Goal: Task Accomplishment & Management: Use online tool/utility

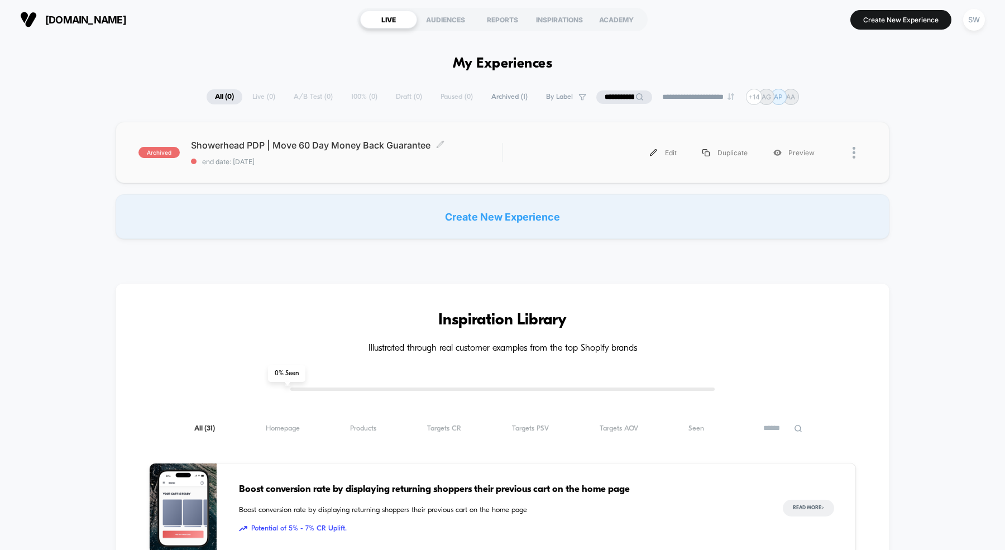
click at [294, 142] on span "Showerhead PDP | Move 60 Day Money Back Guarantee Click to edit experience deta…" at bounding box center [346, 145] width 311 height 11
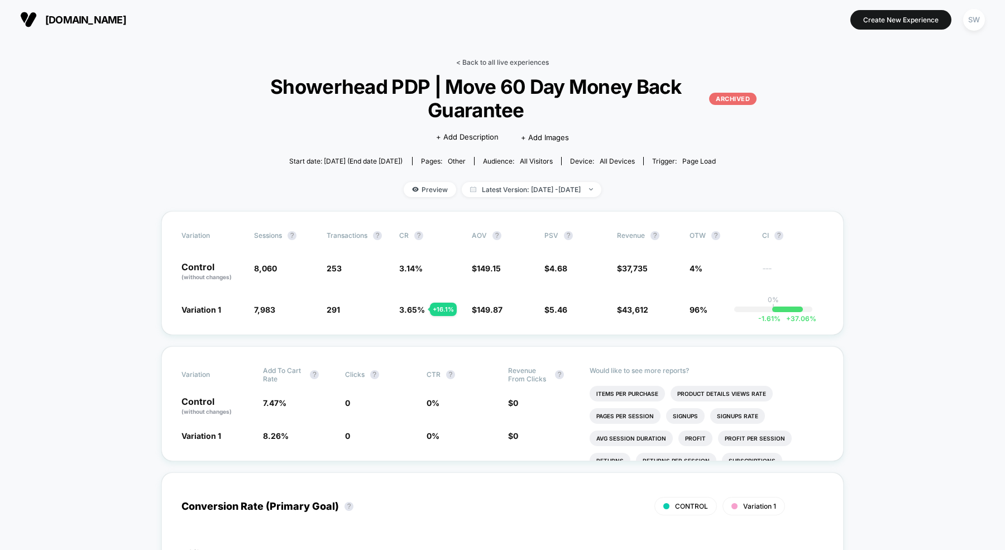
click at [479, 62] on link "< Back to all live experiences" at bounding box center [502, 62] width 93 height 8
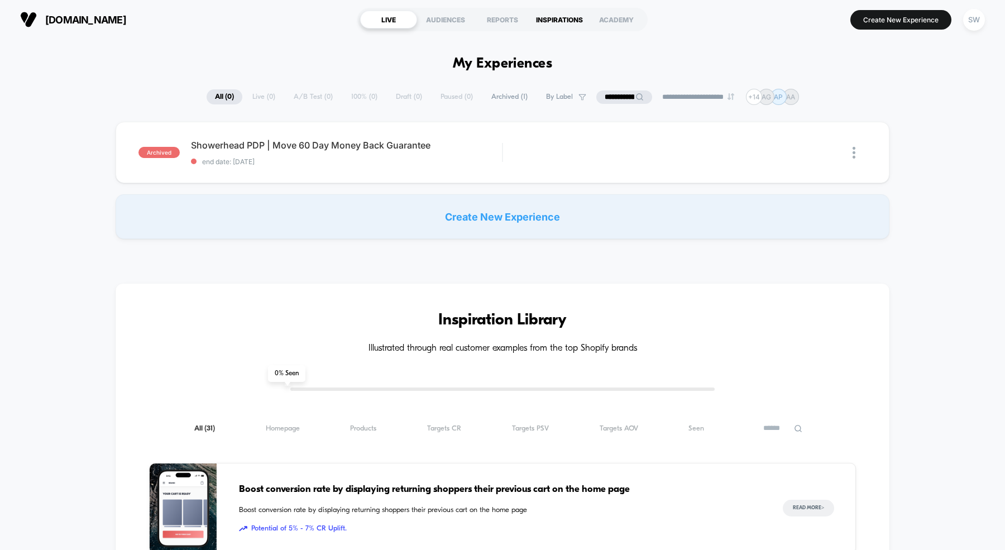
click at [560, 18] on div "INSPIRATIONS" at bounding box center [559, 20] width 57 height 18
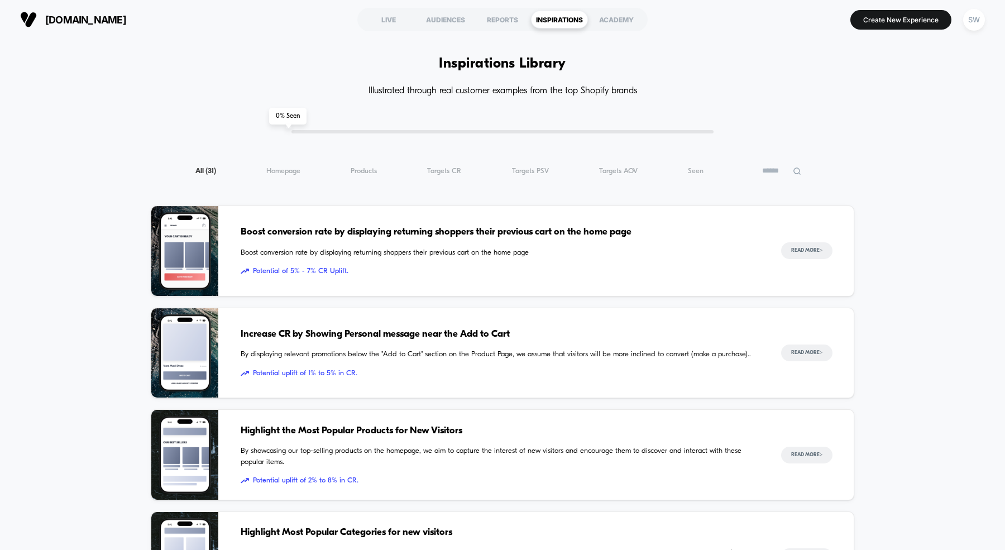
click at [771, 174] on input at bounding box center [781, 170] width 56 height 13
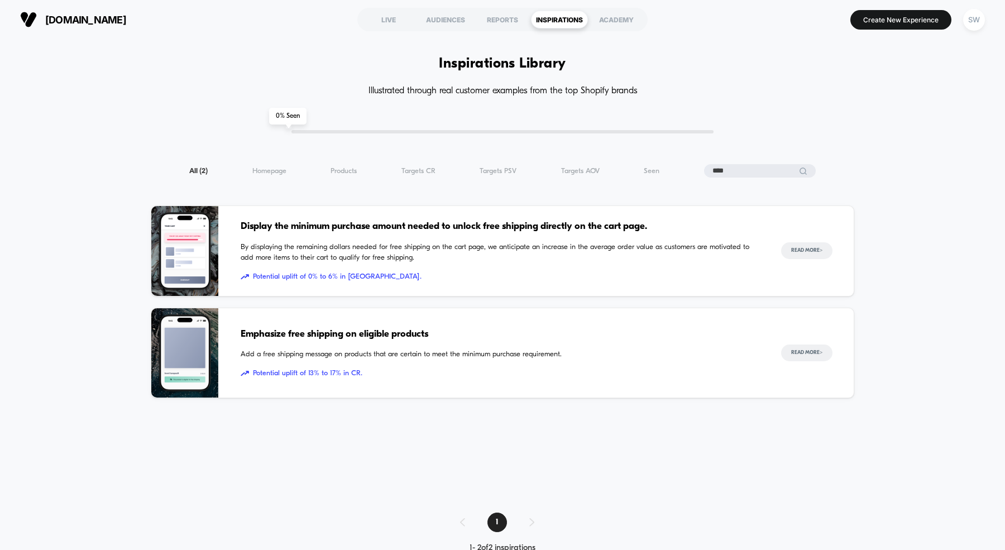
type input "****"
click at [314, 333] on span "Emphasize free shipping on eligible products" at bounding box center [500, 334] width 518 height 15
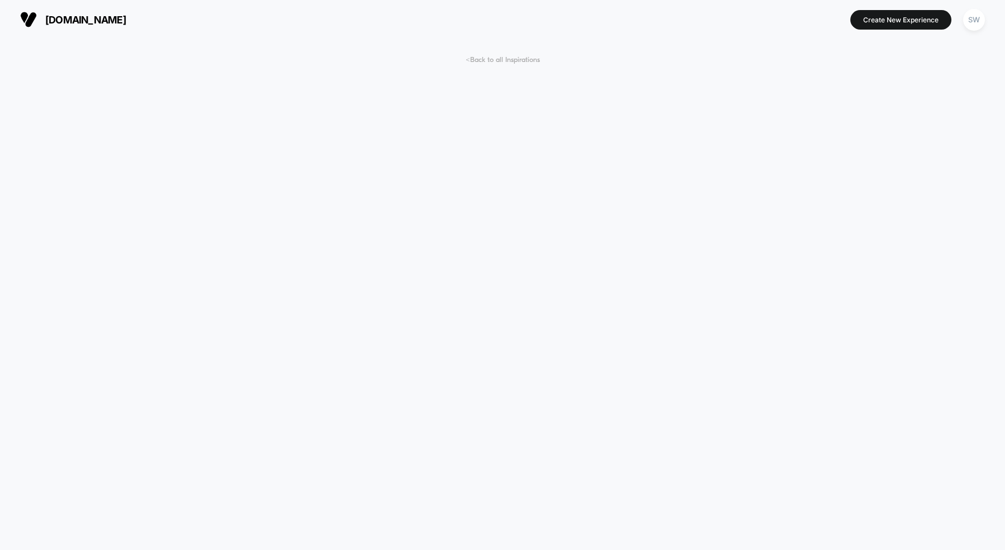
click at [497, 63] on span "< Back to all Inspirations" at bounding box center [502, 60] width 74 height 8
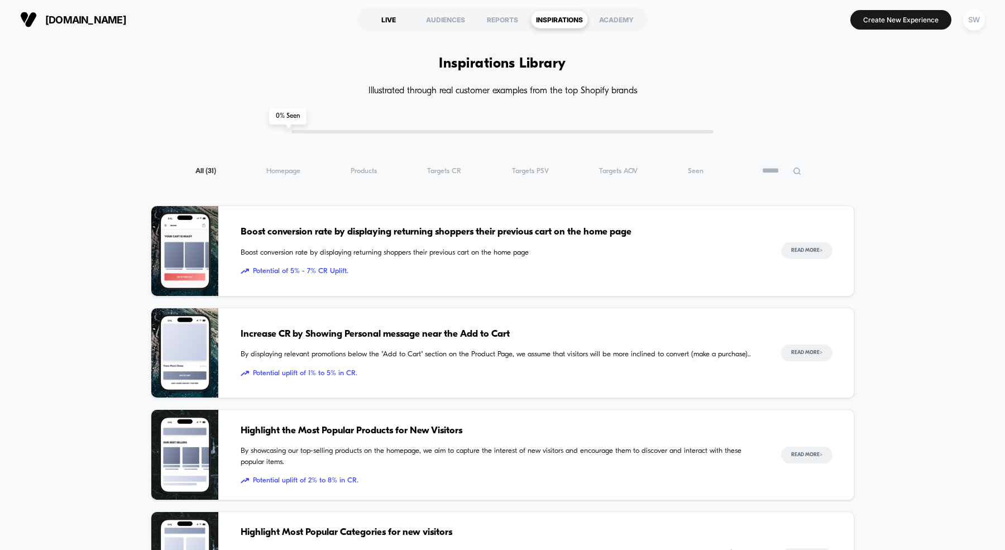
click at [395, 20] on div "LIVE" at bounding box center [388, 20] width 57 height 18
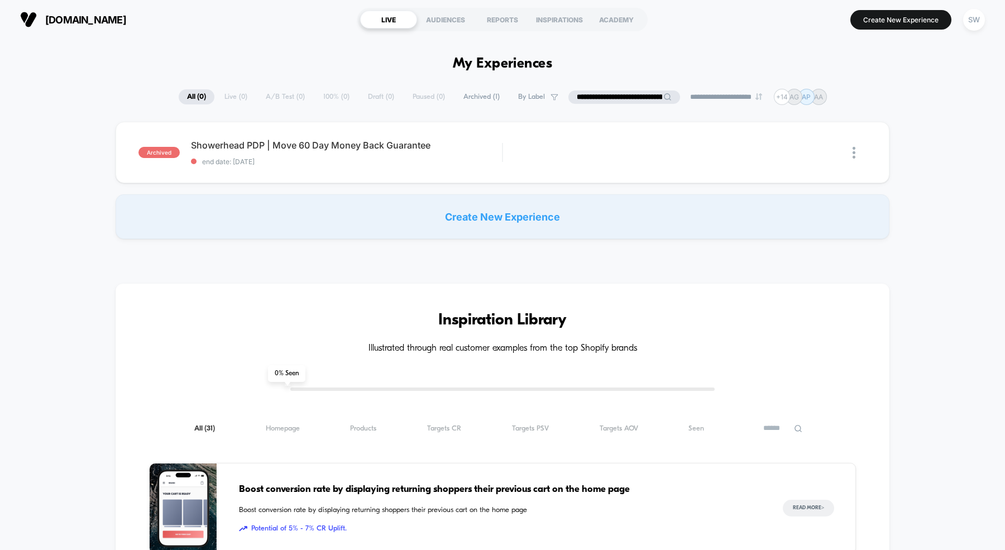
click at [611, 97] on input "**********" at bounding box center [624, 96] width 112 height 13
paste input "**********"
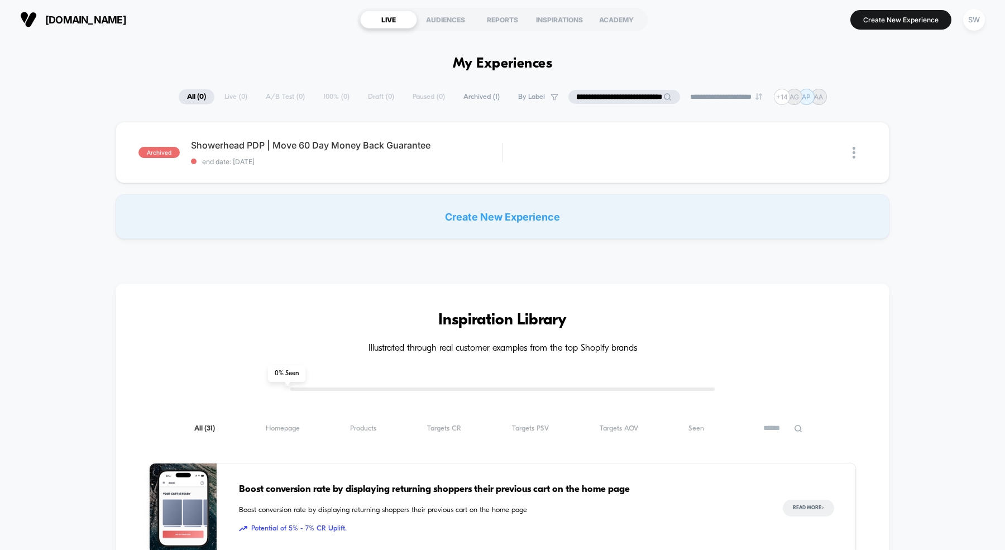
type input "**********"
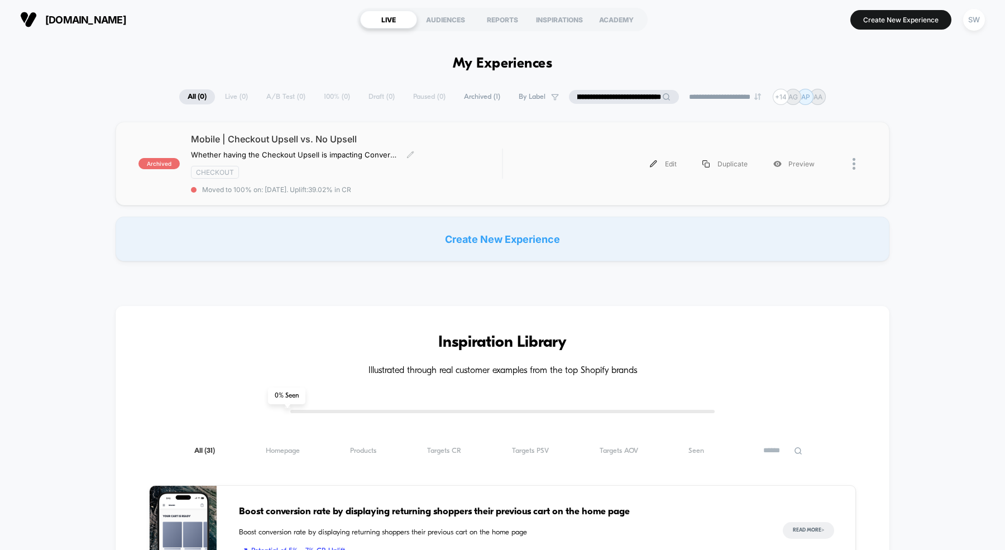
click at [242, 142] on span "Mobile | Checkout Upsell vs. No Upsell" at bounding box center [346, 138] width 311 height 11
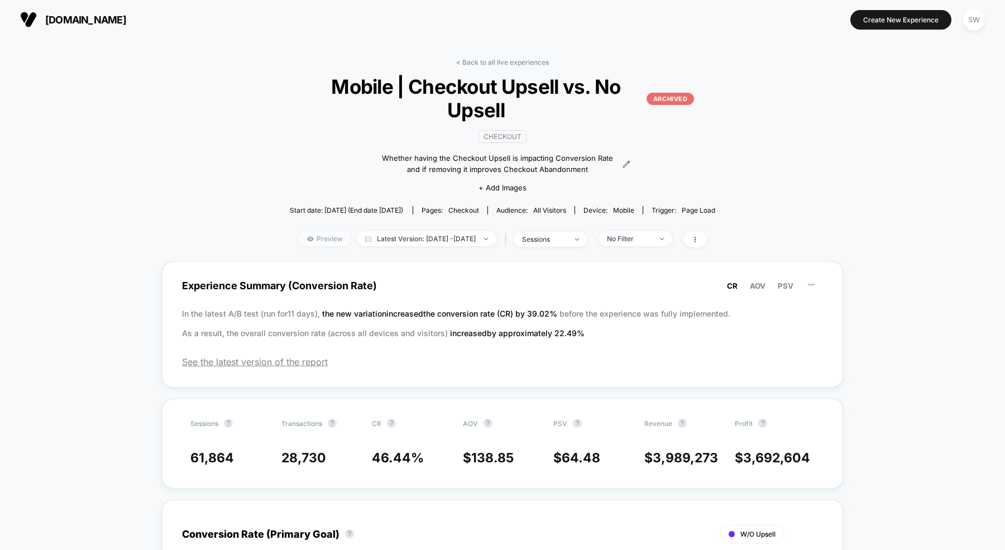
click at [307, 235] on span "Preview" at bounding box center [325, 238] width 52 height 15
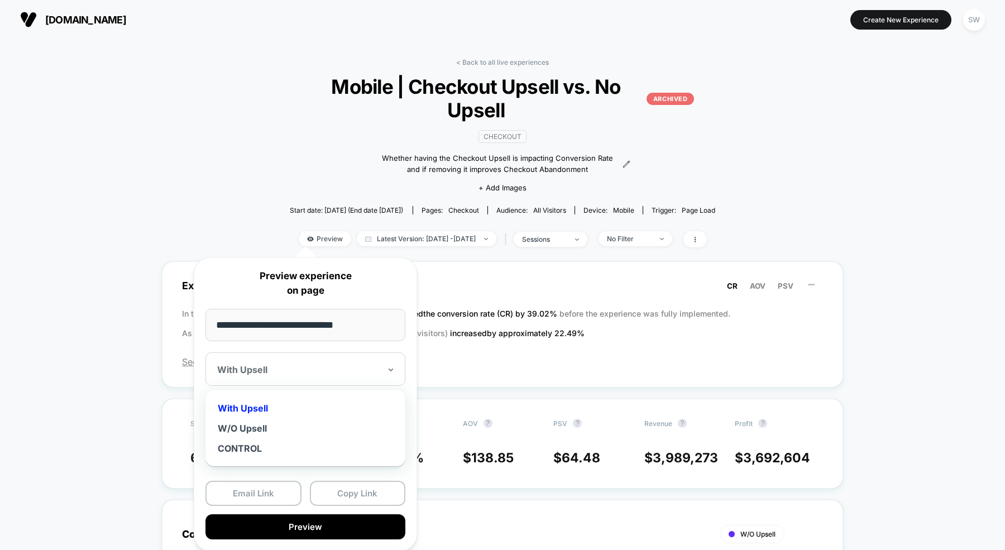
click at [267, 365] on div at bounding box center [298, 369] width 163 height 11
click at [251, 407] on div "With Upsell" at bounding box center [305, 408] width 189 height 20
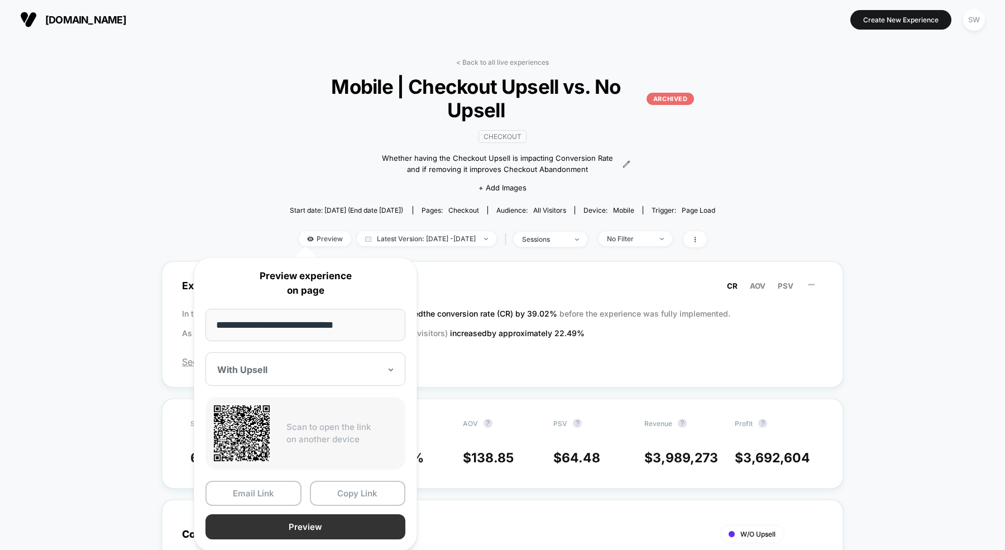
click at [247, 522] on button "Preview" at bounding box center [305, 526] width 200 height 25
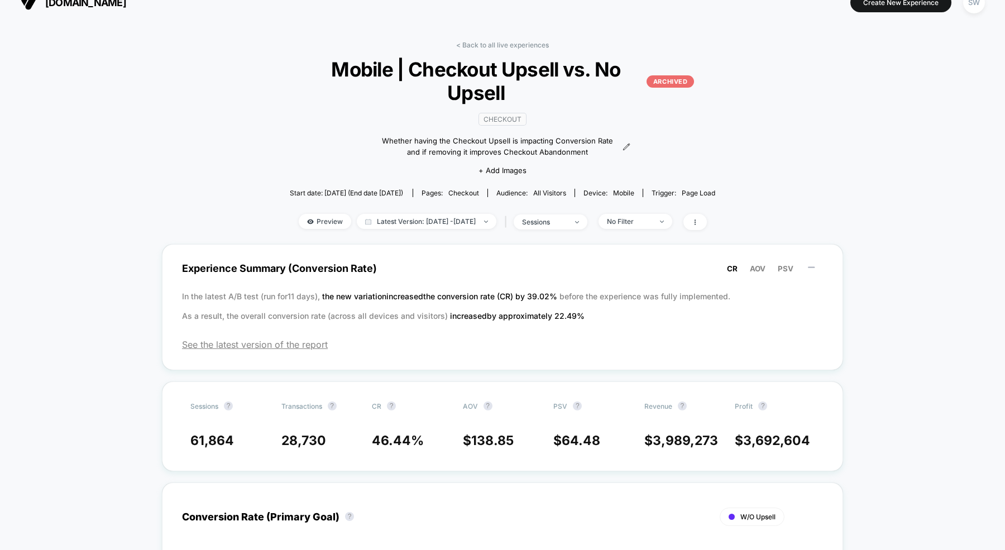
scroll to position [23, 0]
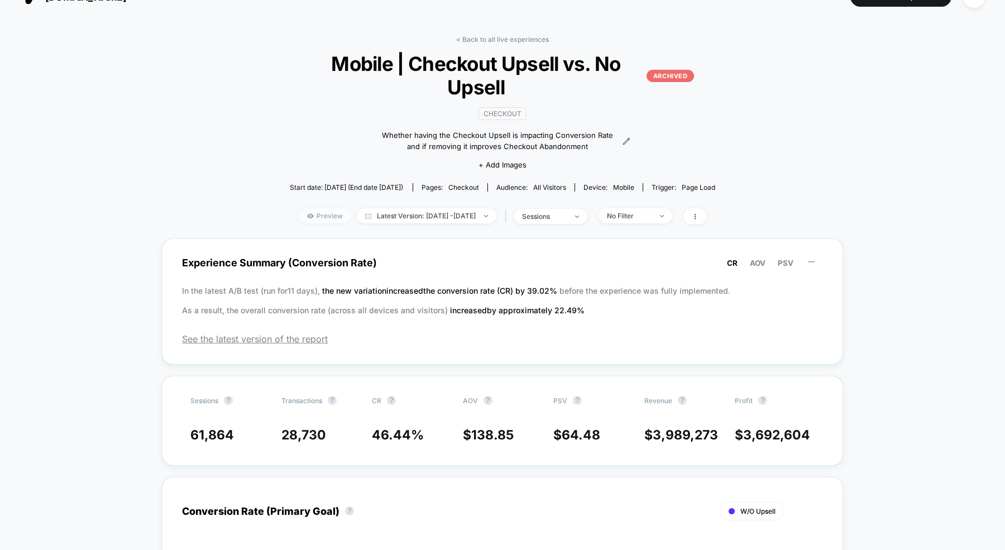
click at [313, 217] on span "Preview" at bounding box center [325, 215] width 52 height 15
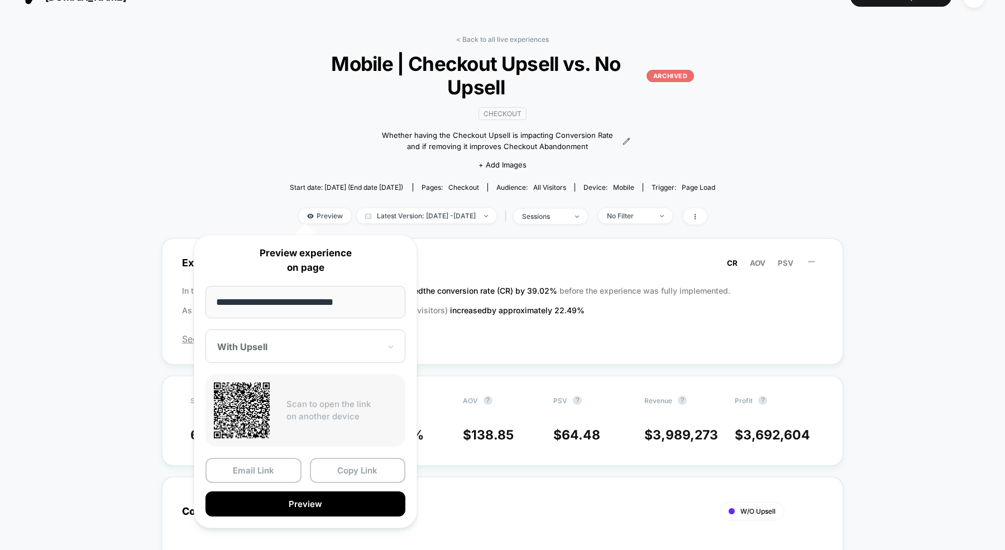
click at [680, 138] on div "< Back to all live experiences Mobile | Checkout Upsell vs. No Upsell ARCHIVED …" at bounding box center [503, 136] width 426 height 203
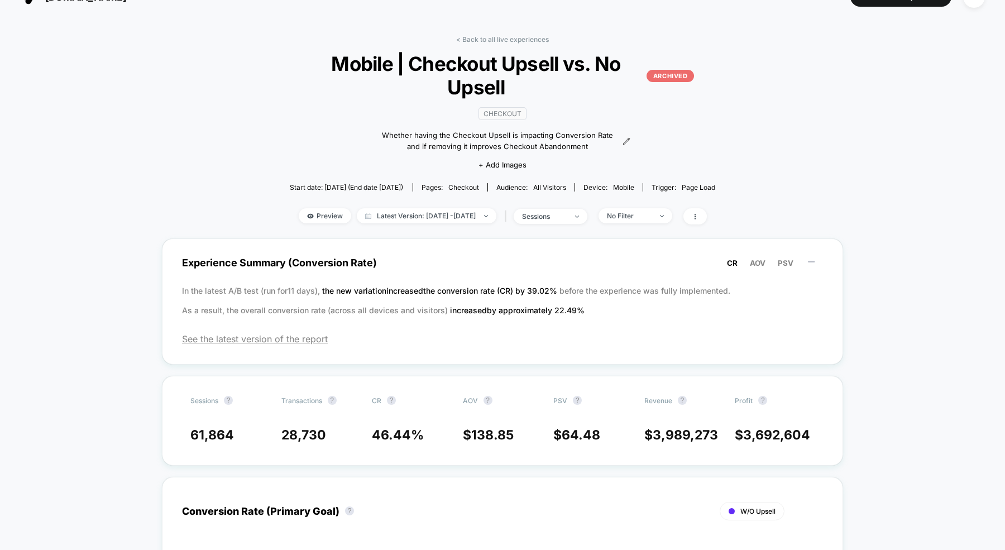
scroll to position [0, 0]
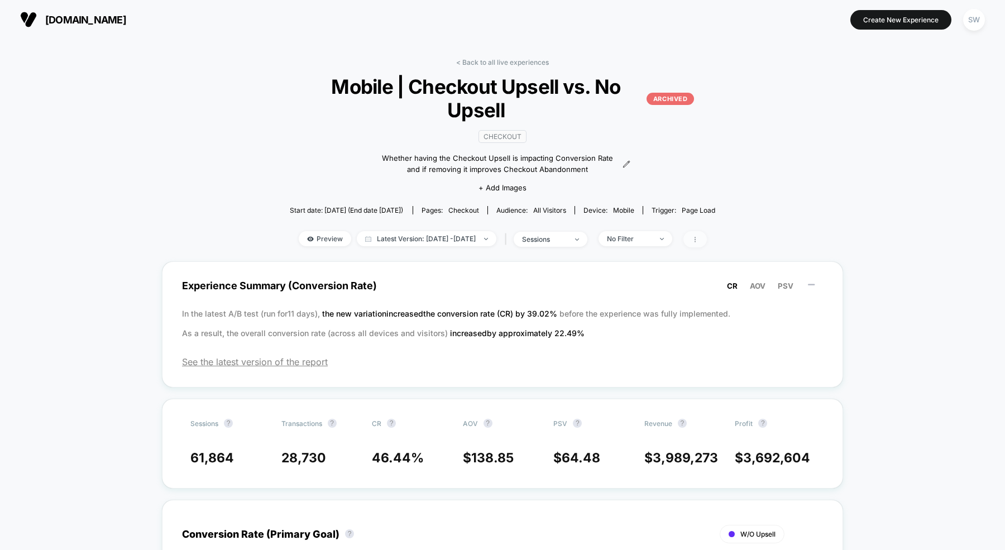
click at [698, 237] on icon at bounding box center [694, 239] width 7 height 7
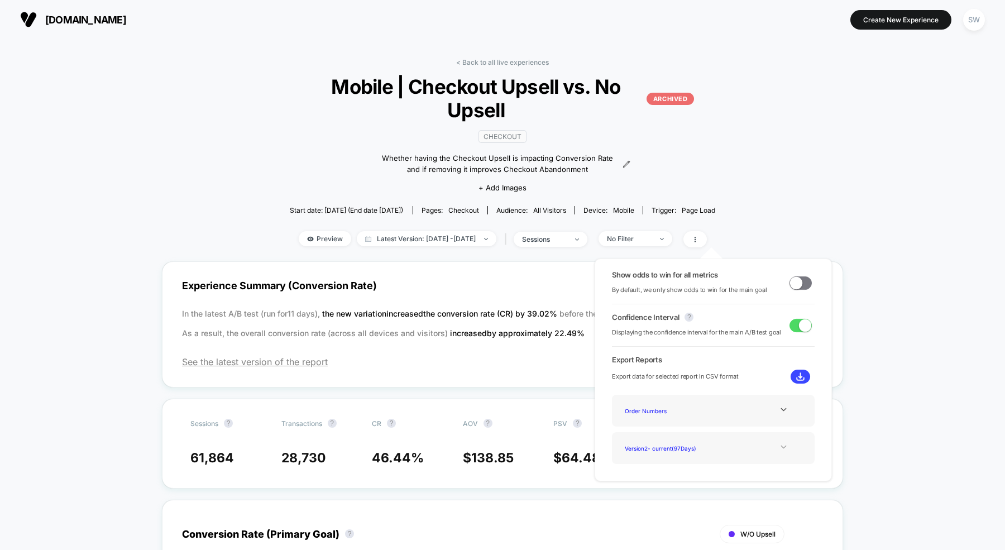
click at [772, 444] on div at bounding box center [783, 447] width 45 height 8
click at [773, 410] on div at bounding box center [783, 409] width 45 height 8
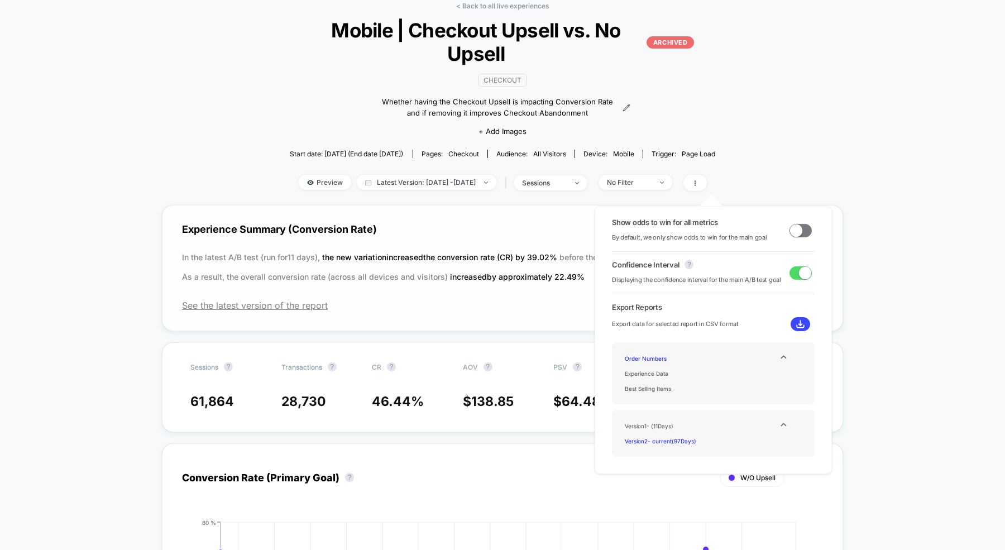
scroll to position [69, 0]
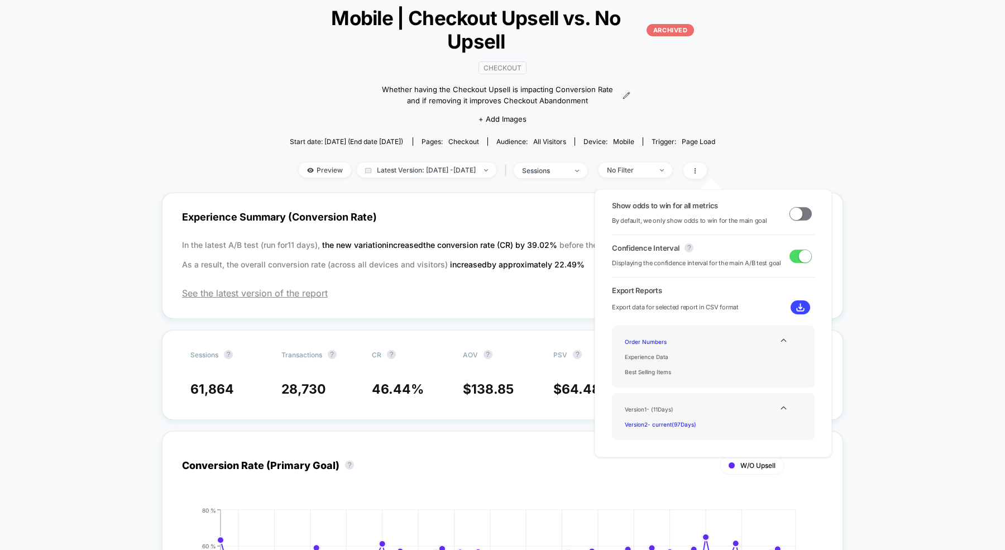
click at [570, 189] on div "< Back to all live experiences Mobile | Checkout Upsell vs. No Upsell ARCHIVED …" at bounding box center [503, 90] width 426 height 203
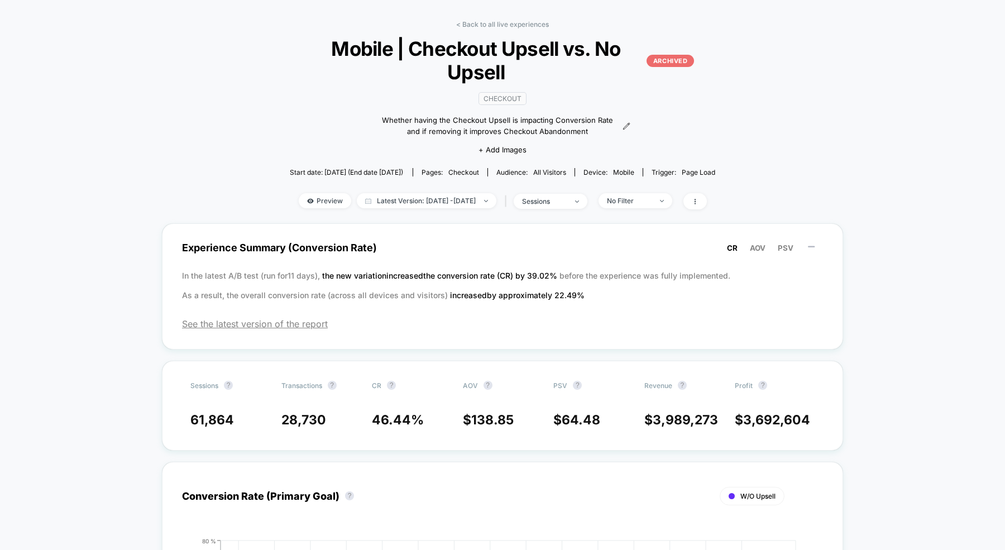
scroll to position [0, 0]
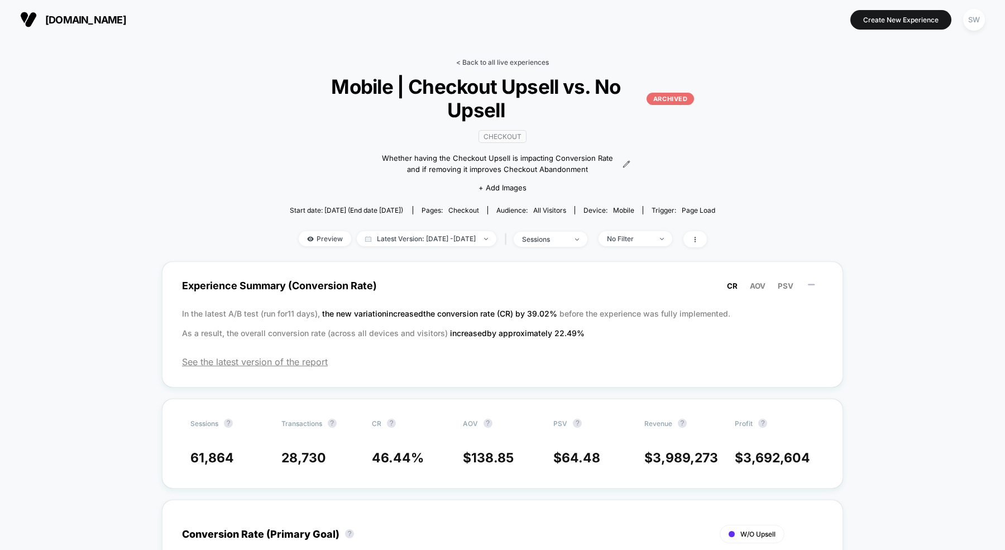
click at [487, 59] on link "< Back to all live experiences" at bounding box center [502, 62] width 93 height 8
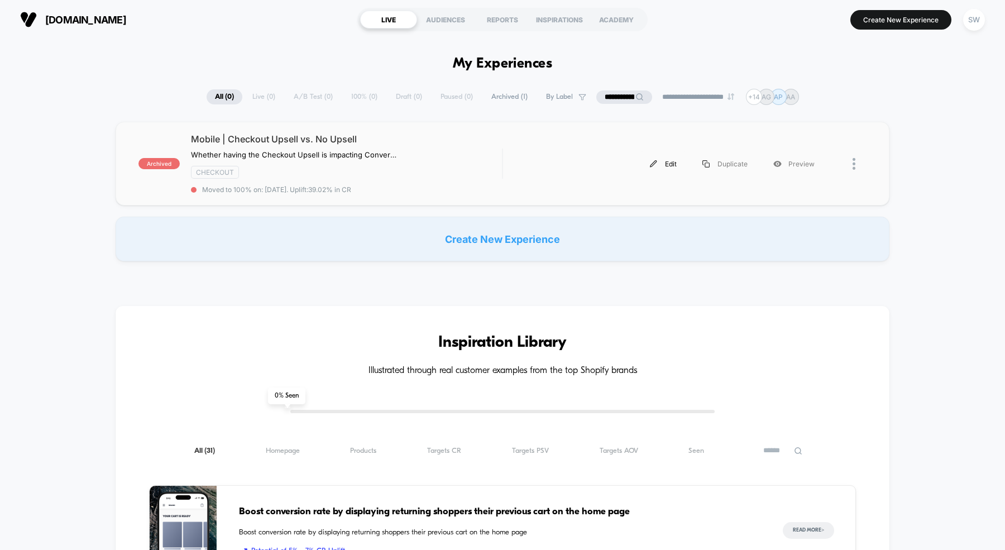
click at [664, 158] on div "Edit" at bounding box center [663, 163] width 52 height 25
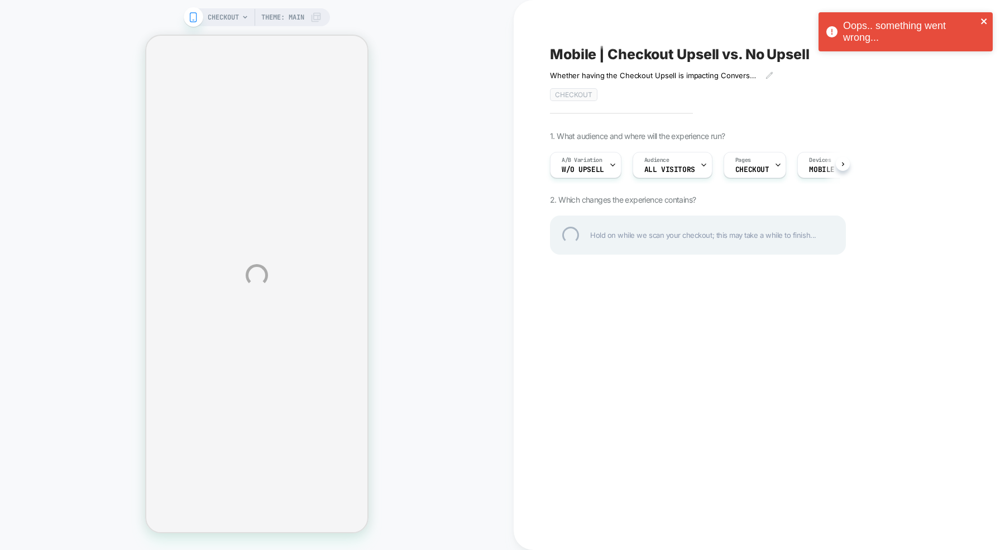
click at [985, 18] on icon "close" at bounding box center [984, 21] width 6 height 6
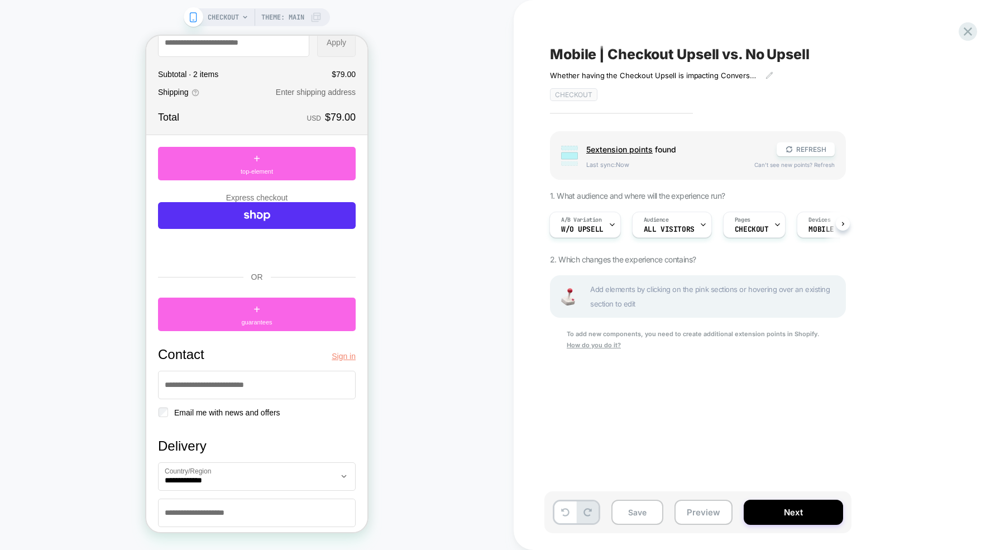
scroll to position [190, 0]
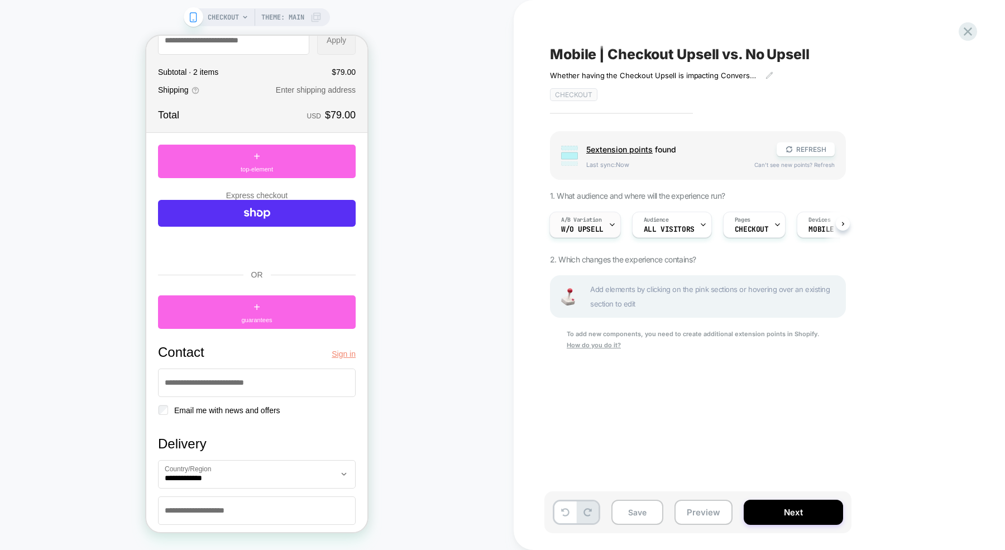
click at [592, 228] on span "W/O Upsell" at bounding box center [582, 229] width 42 height 8
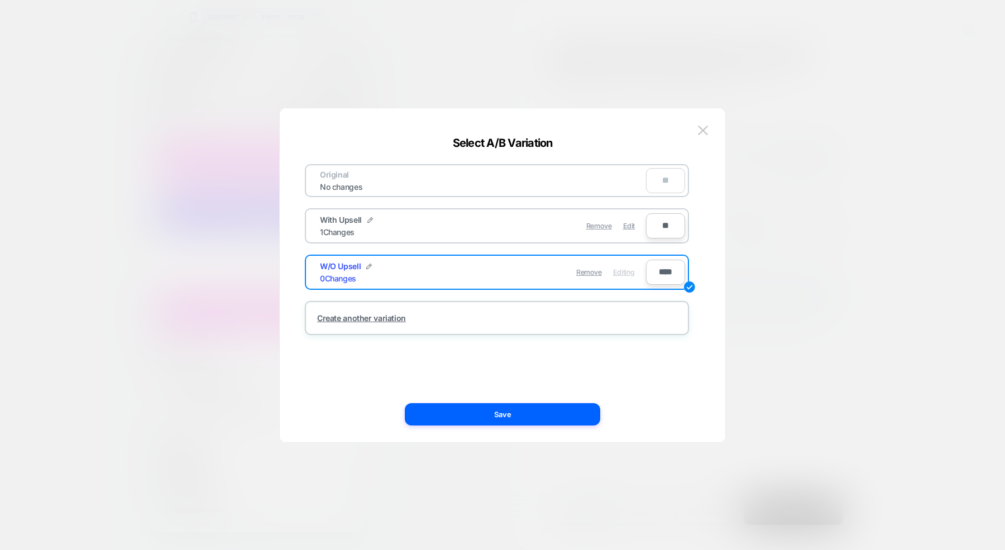
click at [492, 227] on div "Remove Edit" at bounding box center [561, 226] width 157 height 22
click at [624, 229] on div "Edit" at bounding box center [629, 226] width 12 height 22
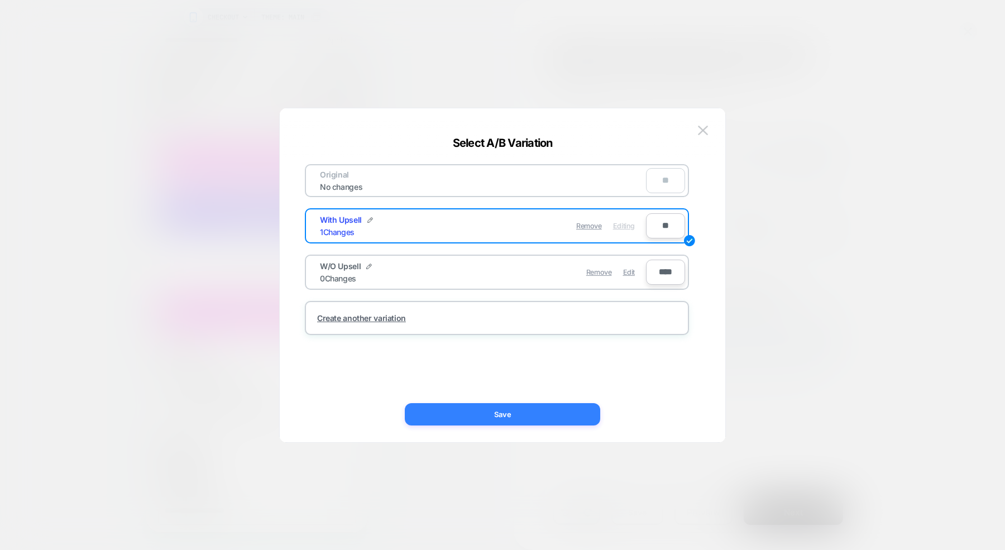
click at [513, 416] on button "Save" at bounding box center [502, 414] width 195 height 22
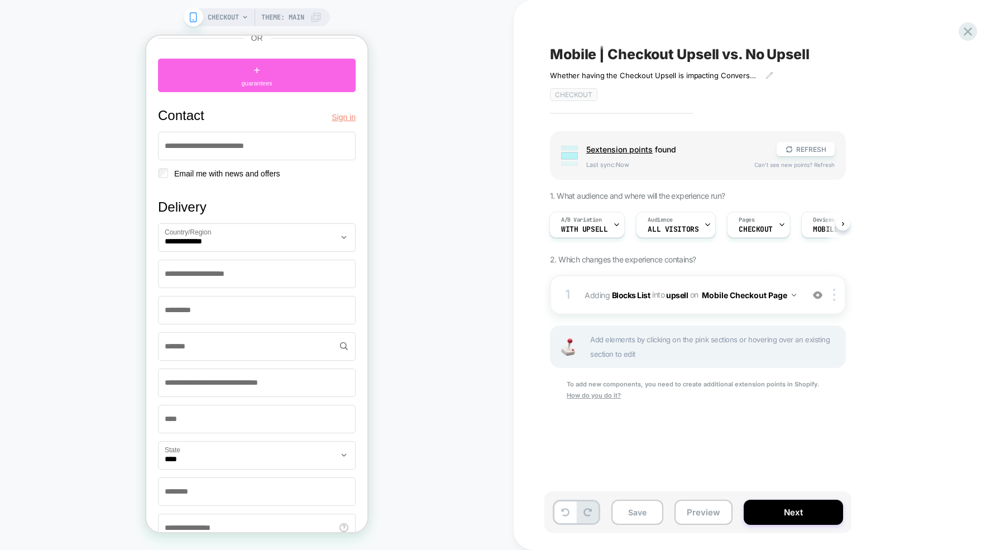
scroll to position [0, 0]
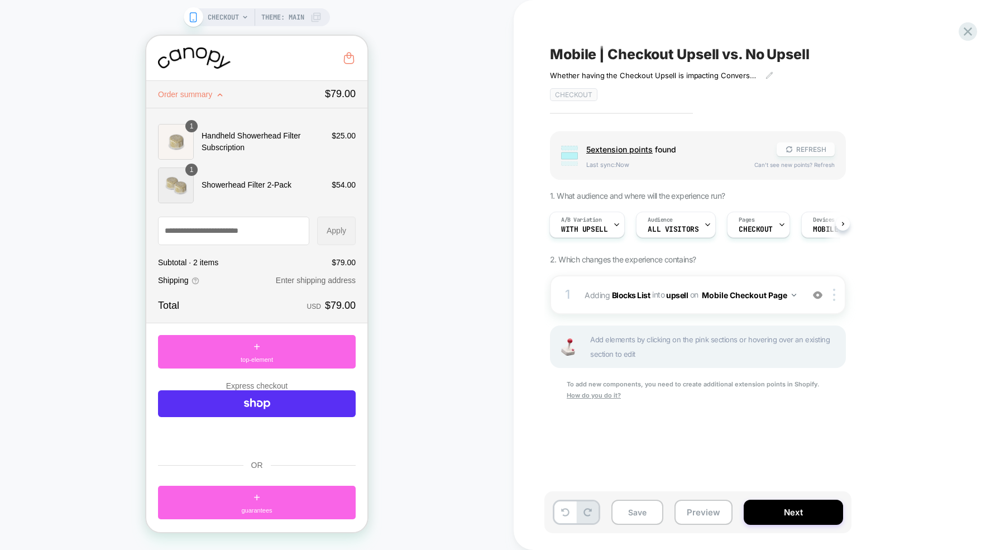
click at [811, 150] on button "REFRESH" at bounding box center [805, 149] width 58 height 14
click at [573, 223] on div "A/B Variation With Upsell" at bounding box center [583, 224] width 69 height 25
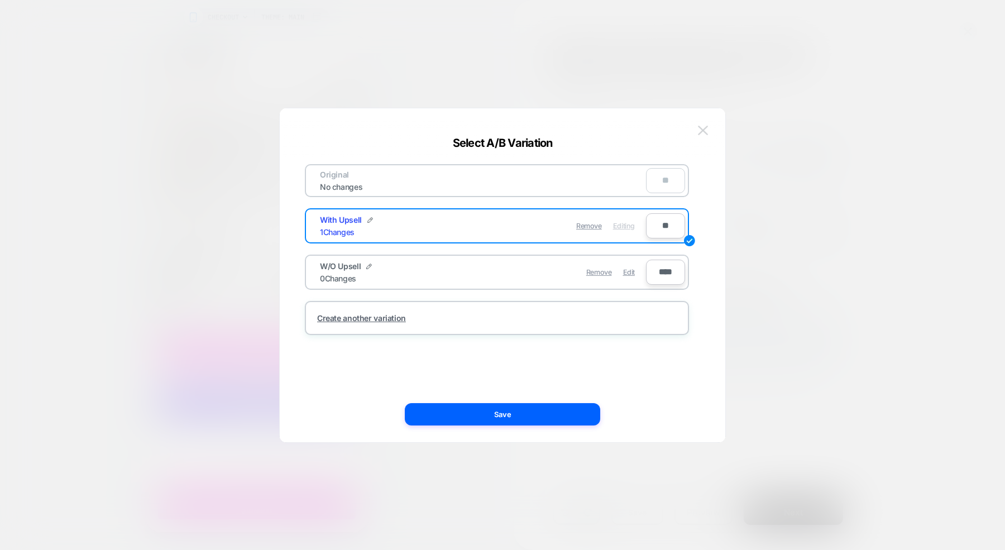
click at [700, 122] on button at bounding box center [702, 130] width 17 height 17
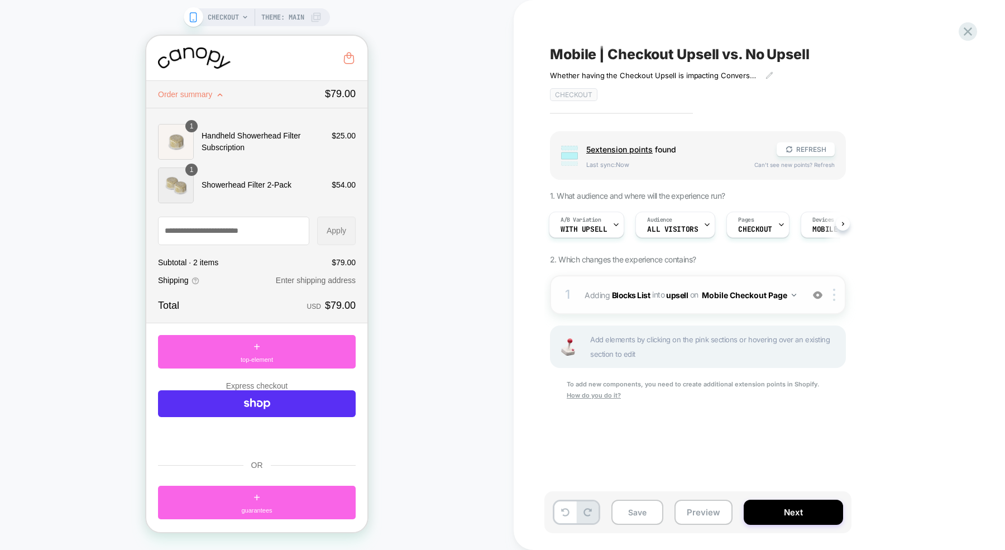
click at [792, 294] on img at bounding box center [793, 295] width 4 height 3
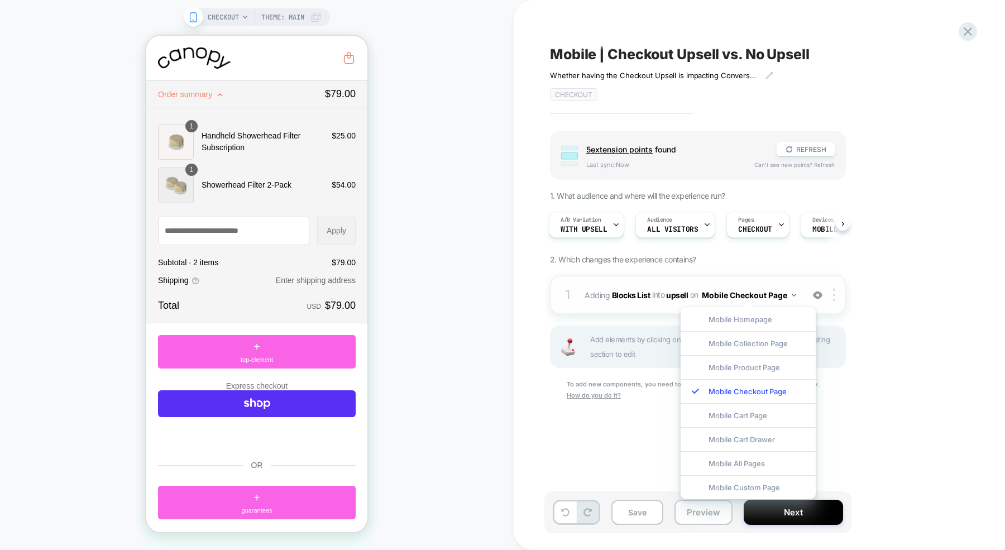
click at [792, 294] on img at bounding box center [793, 295] width 4 height 3
click at [642, 295] on b "Blocks List" at bounding box center [631, 294] width 39 height 9
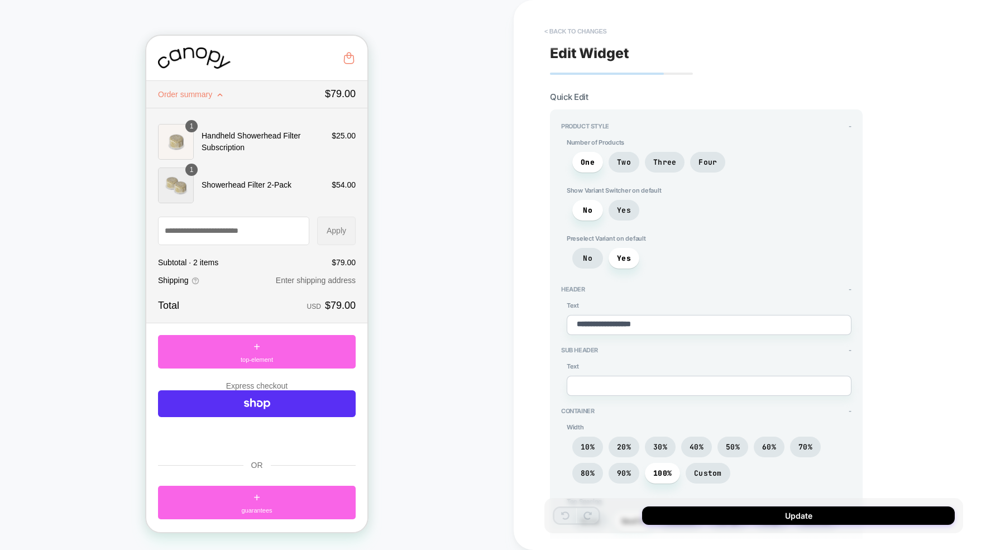
click at [564, 33] on button "< Back to changes" at bounding box center [576, 31] width 74 height 18
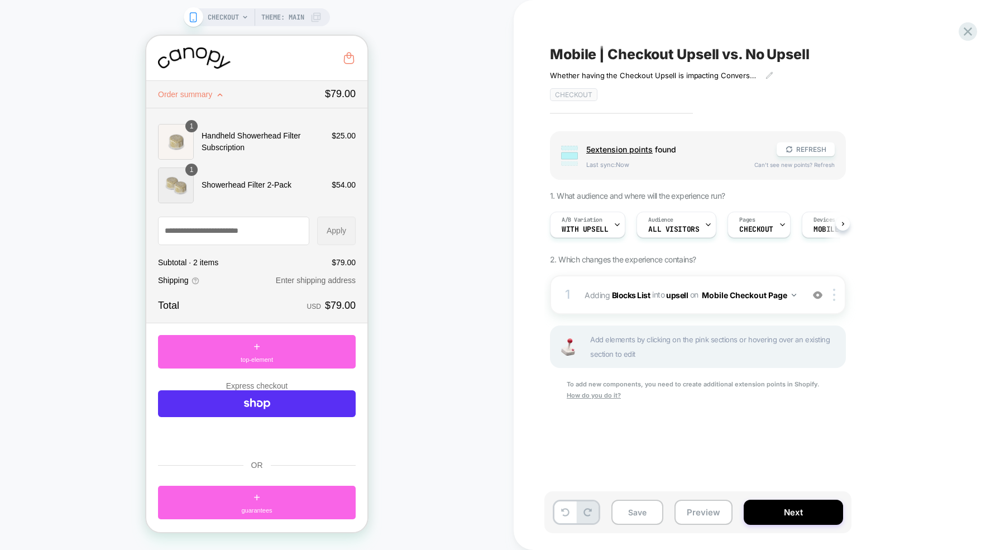
scroll to position [0, 1]
click at [808, 282] on div "1 #_loomi_addon_1736263373500 Adding Blocks List INTO upsell upsell on Mobile C…" at bounding box center [698, 294] width 296 height 39
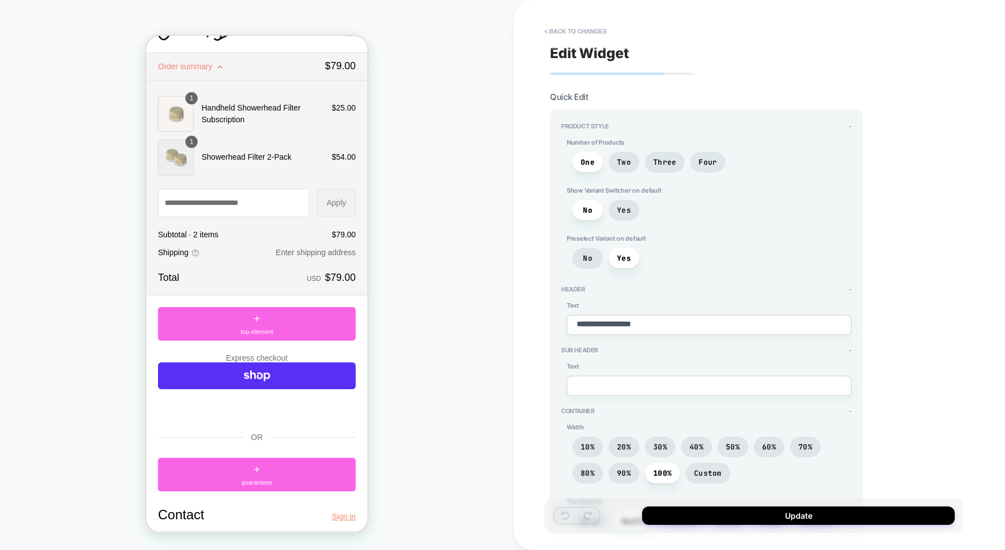
scroll to position [28, 0]
drag, startPoint x: 697, startPoint y: 324, endPoint x: 557, endPoint y: 324, distance: 140.1
click at [557, 324] on div "**********" at bounding box center [706, 352] width 313 height 487
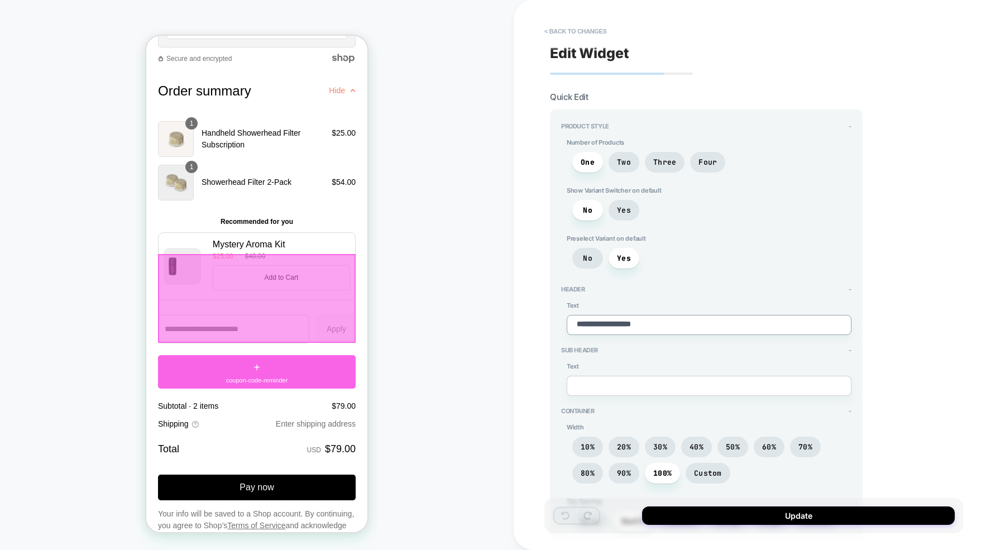
scroll to position [1574, 0]
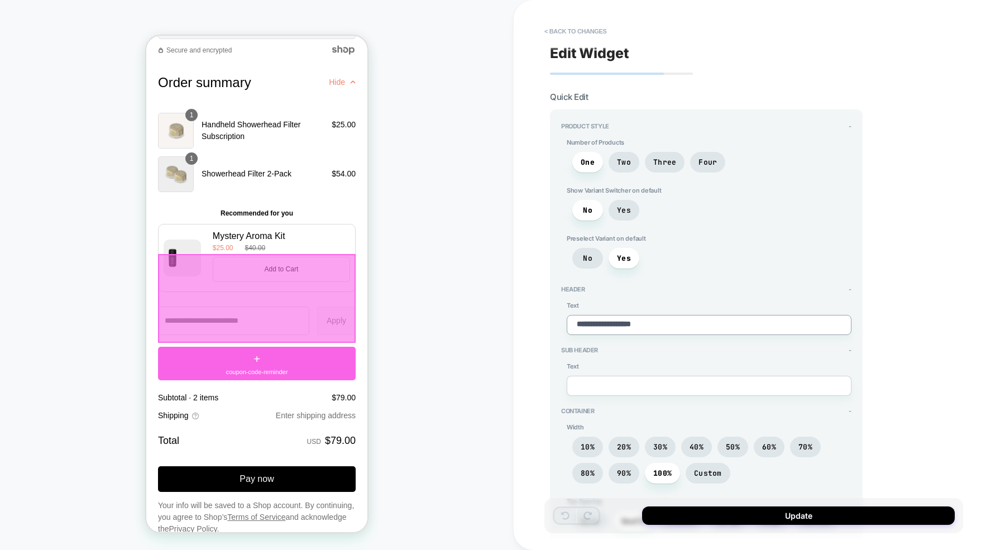
type textarea "*"
drag, startPoint x: 223, startPoint y: 212, endPoint x: 273, endPoint y: 216, distance: 50.4
click at [273, 216] on span "Recommended for you" at bounding box center [256, 213] width 73 height 8
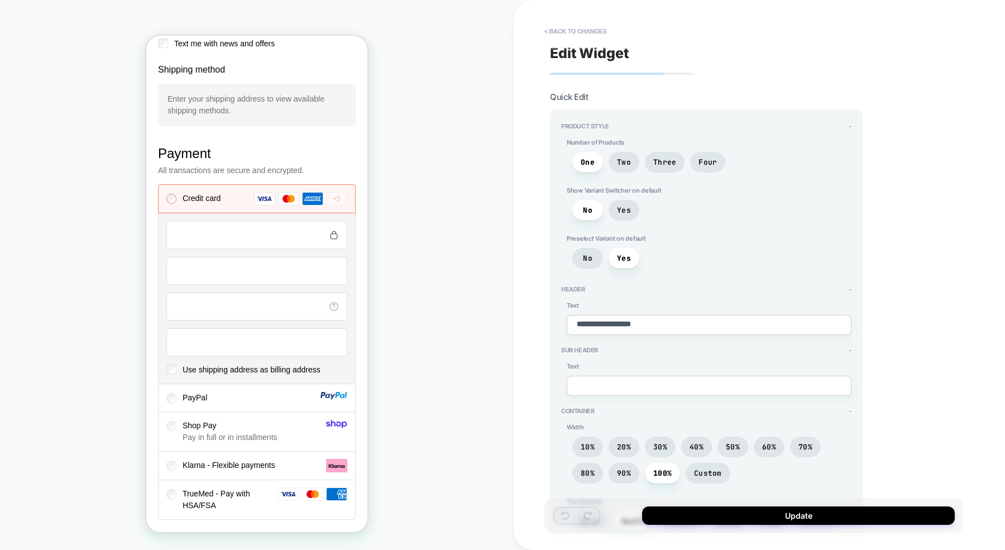
scroll to position [0, 0]
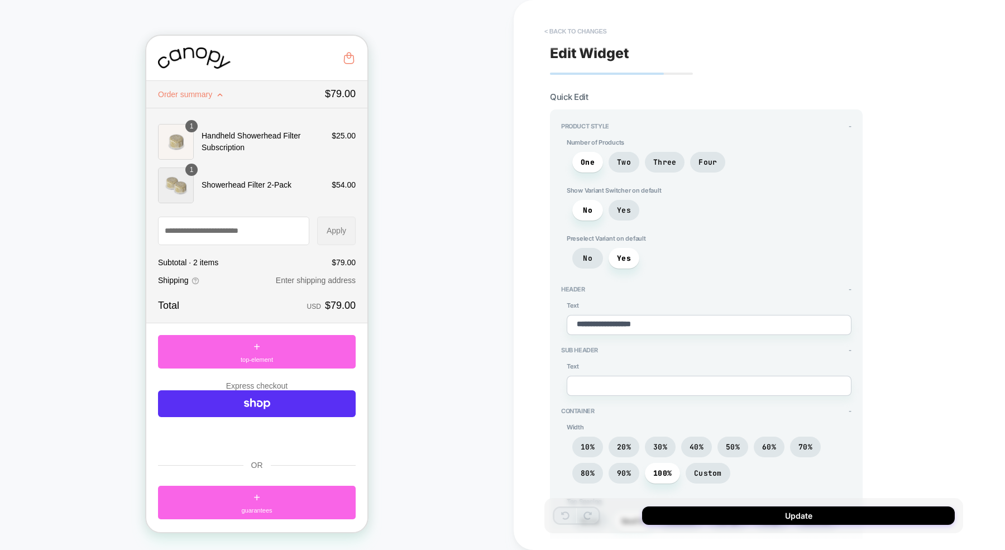
click at [569, 22] on button "< Back to changes" at bounding box center [576, 31] width 74 height 18
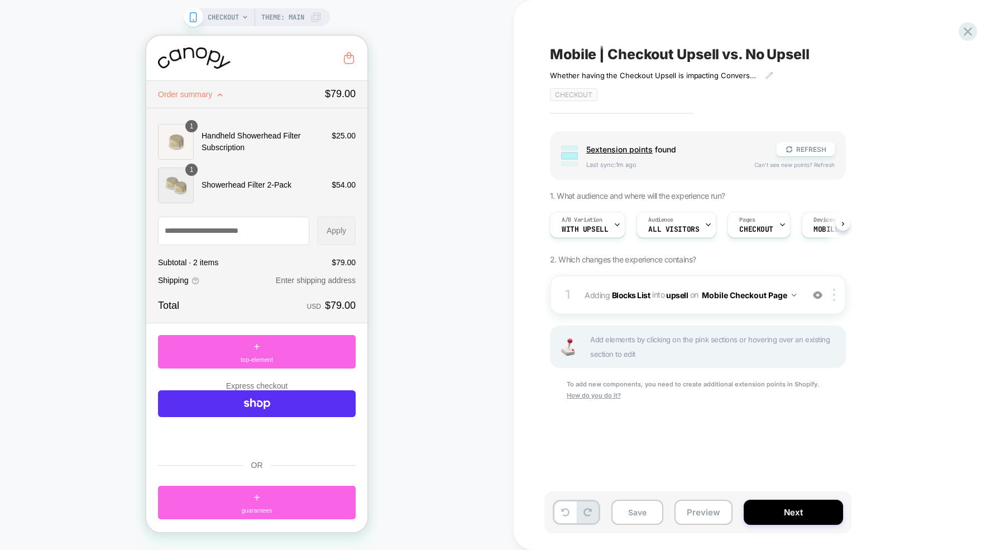
scroll to position [0, 1]
click at [967, 31] on icon at bounding box center [967, 31] width 8 height 8
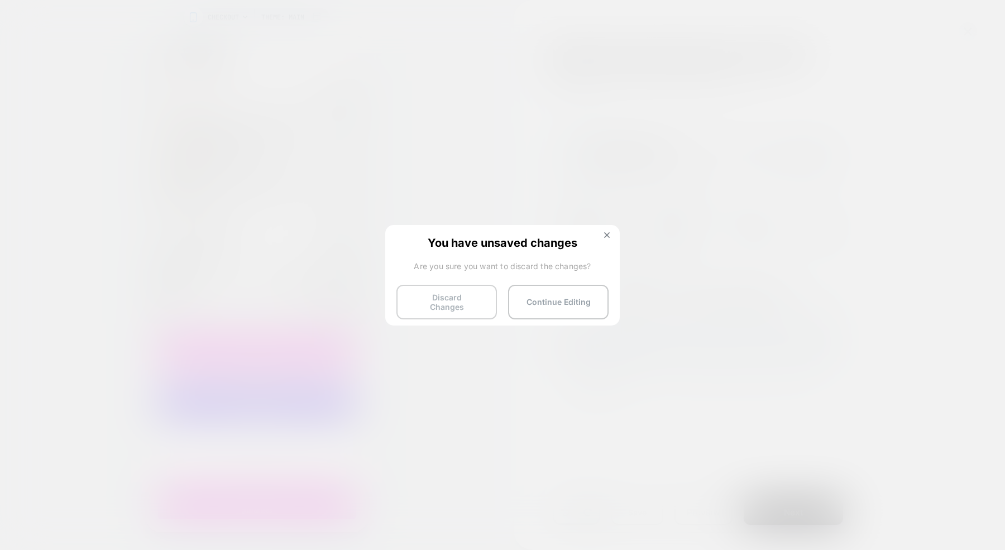
click at [439, 306] on button "Discard Changes" at bounding box center [446, 302] width 100 height 35
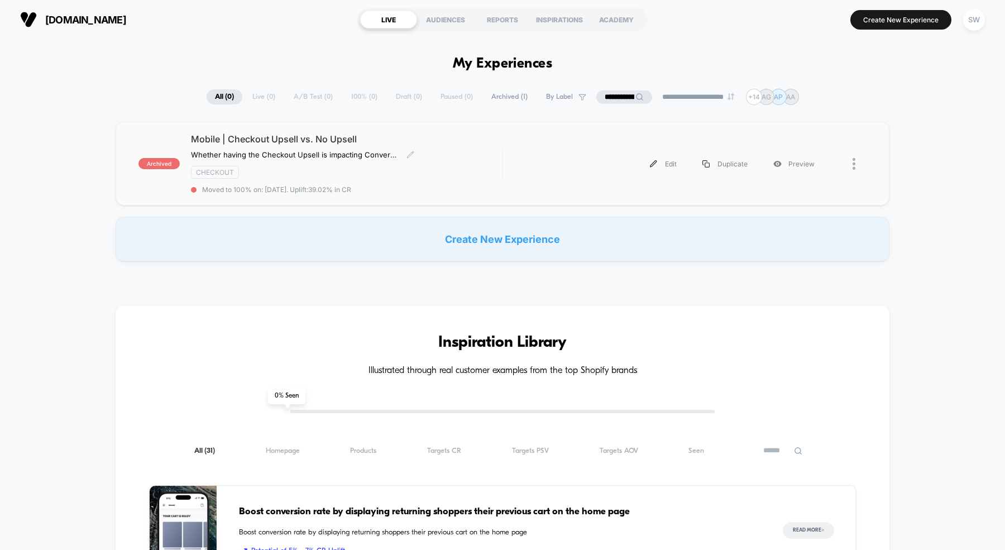
scroll to position [13, 0]
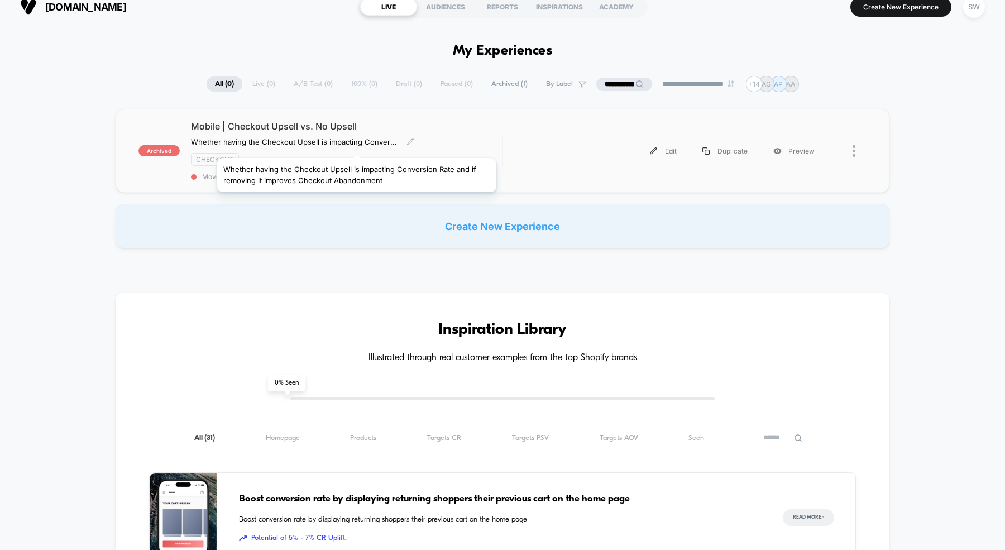
click at [321, 122] on span "Mobile | Checkout Upsell vs. No Upsell" at bounding box center [346, 126] width 311 height 11
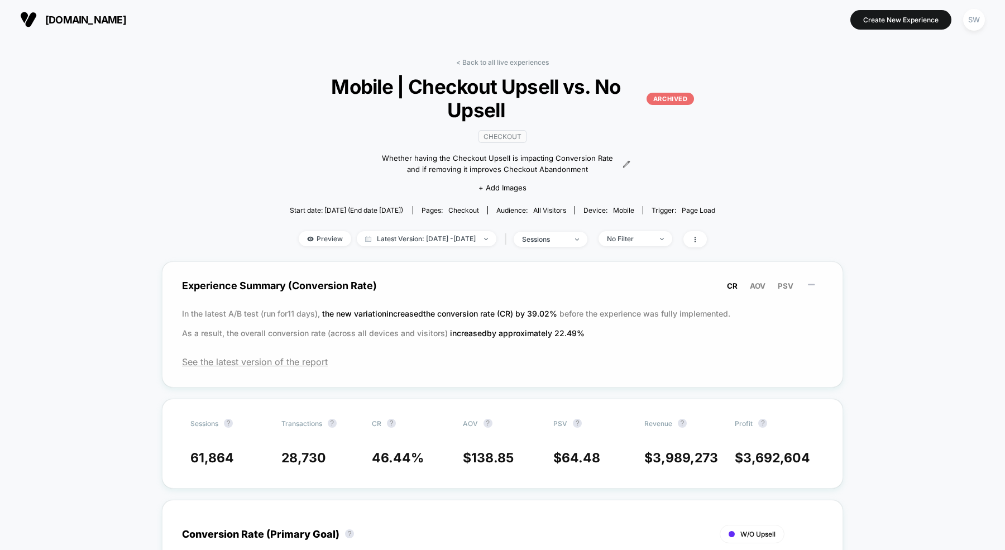
scroll to position [98, 0]
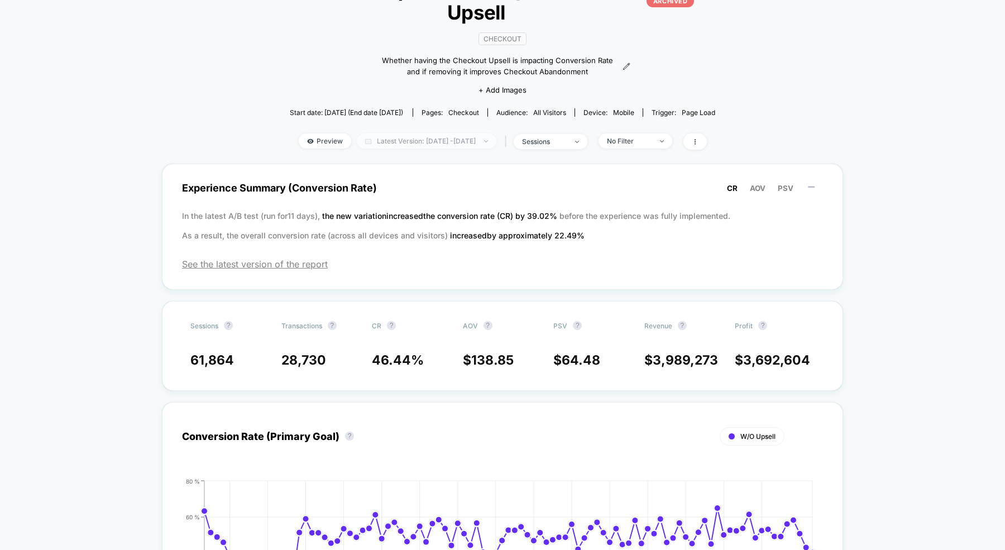
click at [473, 143] on span "Latest Version: [DATE] - [DATE]" at bounding box center [427, 140] width 140 height 15
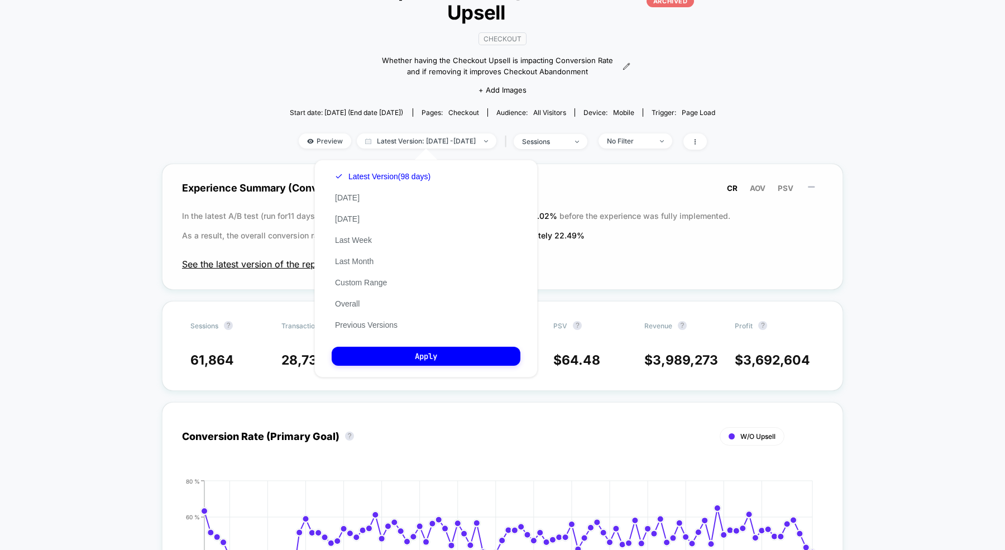
click at [227, 261] on span "See the latest version of the report" at bounding box center [502, 263] width 641 height 11
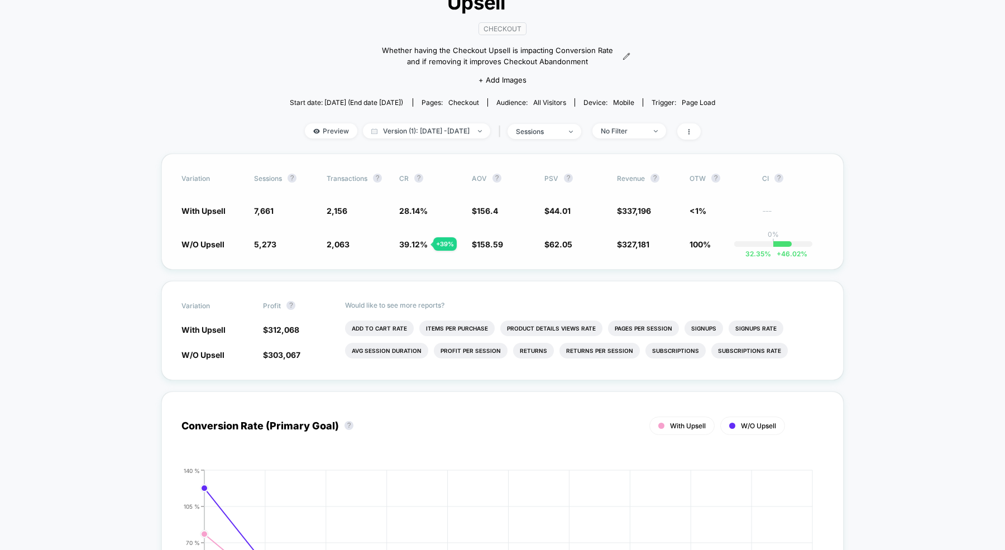
scroll to position [107, 0]
drag, startPoint x: 397, startPoint y: 243, endPoint x: 436, endPoint y: 243, distance: 38.5
click at [436, 243] on div "W/O Upsell 5,273 - 31.2 % 2,063 + 39 % 39.12 % + 39 % $ 158.59 + 1.4 % $ 62.05 …" at bounding box center [502, 244] width 642 height 11
drag, startPoint x: 324, startPoint y: 248, endPoint x: 376, endPoint y: 248, distance: 51.9
click at [375, 248] on div "W/O Upsell 5,273 - 31.2 % 2,063 + 39 % 39.12 % + 39 % $ 158.59 + 1.4 % $ 62.05 …" at bounding box center [502, 244] width 642 height 11
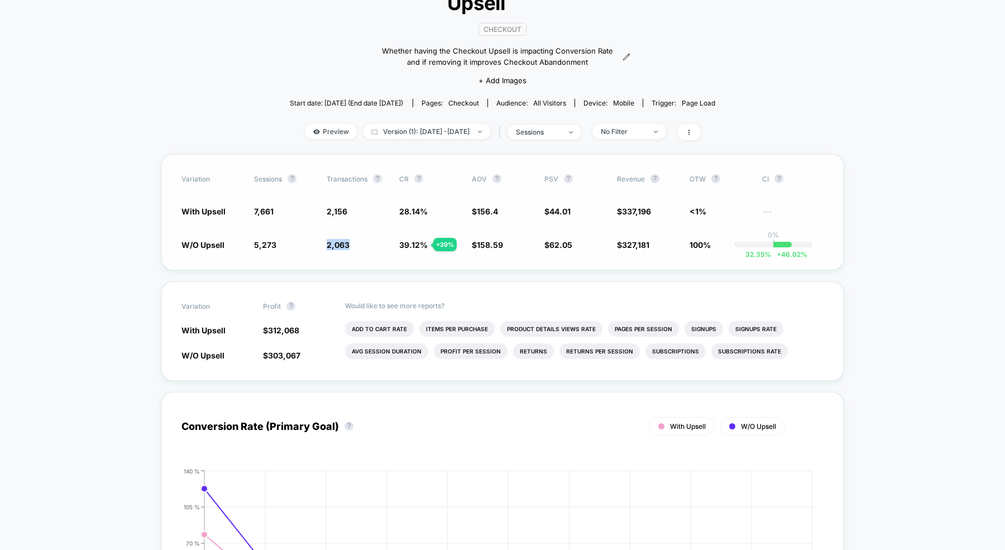
scroll to position [108, 0]
drag, startPoint x: 389, startPoint y: 212, endPoint x: 445, endPoint y: 212, distance: 56.4
click at [445, 212] on div "With Upsell 7,661 2,156 28.14 % $ 156.4 $ 44.01 $ 337,196 <1% ---" at bounding box center [502, 210] width 642 height 11
drag, startPoint x: 469, startPoint y: 209, endPoint x: 517, endPoint y: 209, distance: 48.0
click at [516, 209] on div "With Upsell 7,661 2,156 28.14 % $ 156.4 $ 44.01 $ 337,196 <1% ---" at bounding box center [502, 210] width 642 height 11
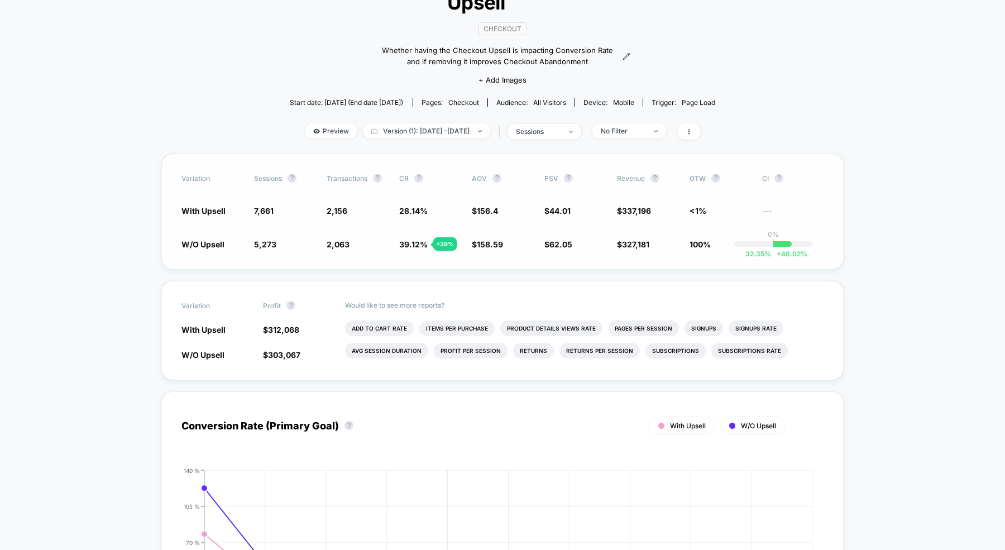
click at [415, 210] on span "28.14 %" at bounding box center [413, 210] width 28 height 9
drag, startPoint x: 396, startPoint y: 243, endPoint x: 430, endPoint y: 243, distance: 34.6
click at [430, 243] on div "W/O Upsell 5,273 - 31.2 % 2,063 + 39 % 39.12 % + 39 % $ 158.59 + 1.4 % $ 62.05 …" at bounding box center [502, 243] width 642 height 11
drag, startPoint x: 251, startPoint y: 248, endPoint x: 314, endPoint y: 248, distance: 62.5
click at [294, 248] on div "W/O Upsell 5,273 - 31.2 % 2,063 + 39 % 39.12 % + 39 % $ 158.59 + 1.4 % $ 62.05 …" at bounding box center [502, 243] width 642 height 11
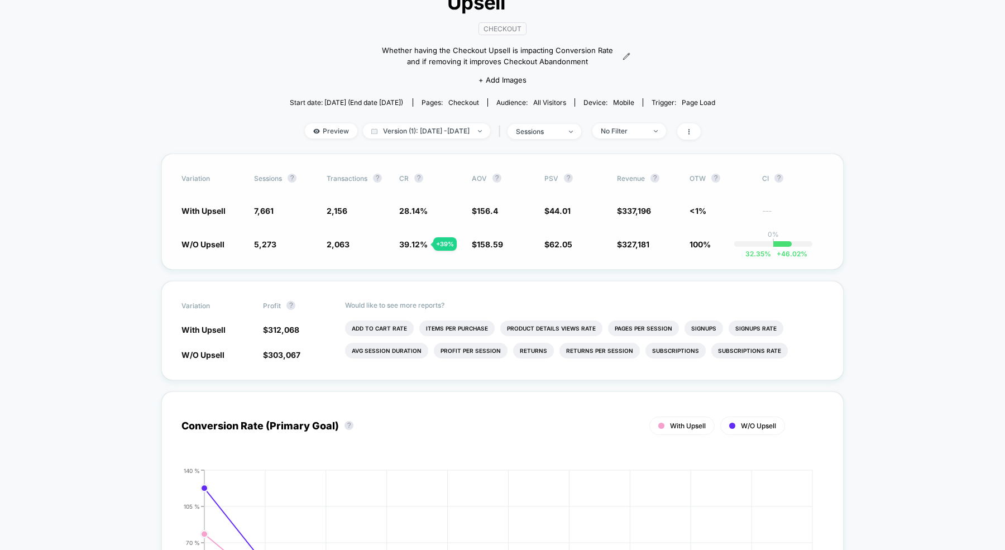
drag, startPoint x: 323, startPoint y: 248, endPoint x: 353, endPoint y: 248, distance: 30.1
click at [345, 248] on div "W/O Upsell 5,273 - 31.2 % 2,063 + 39 % 39.12 % + 39 % $ 158.59 + 1.4 % $ 62.05 …" at bounding box center [502, 243] width 642 height 11
click at [365, 248] on span "2,063 + 39 %" at bounding box center [356, 243] width 61 height 11
drag, startPoint x: 320, startPoint y: 244, endPoint x: 357, endPoint y: 244, distance: 36.8
click at [357, 244] on div "W/O Upsell 5,273 - 31.2 % 2,063 + 39 % 39.12 % + 39 % $ 158.59 + 1.4 % $ 62.05 …" at bounding box center [502, 243] width 642 height 11
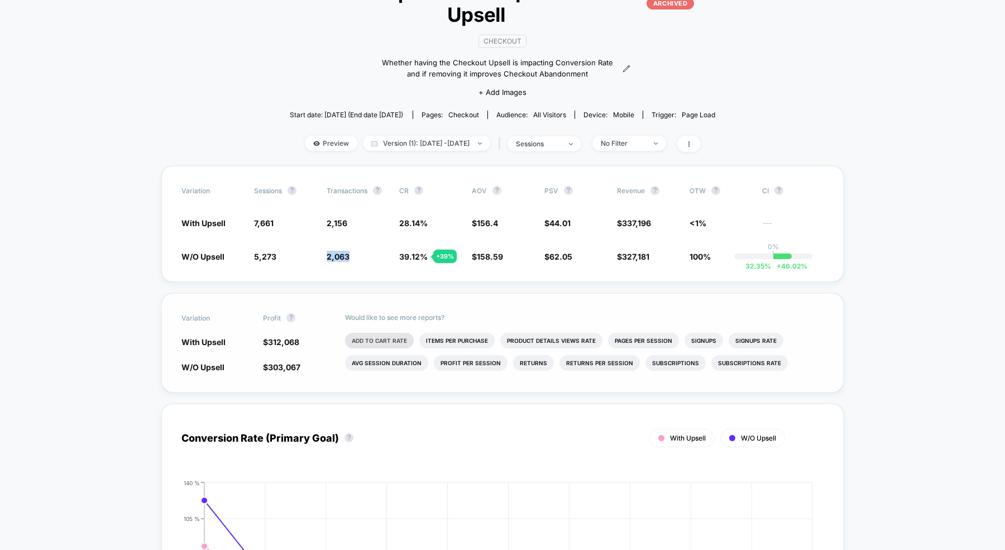
scroll to position [94, 0]
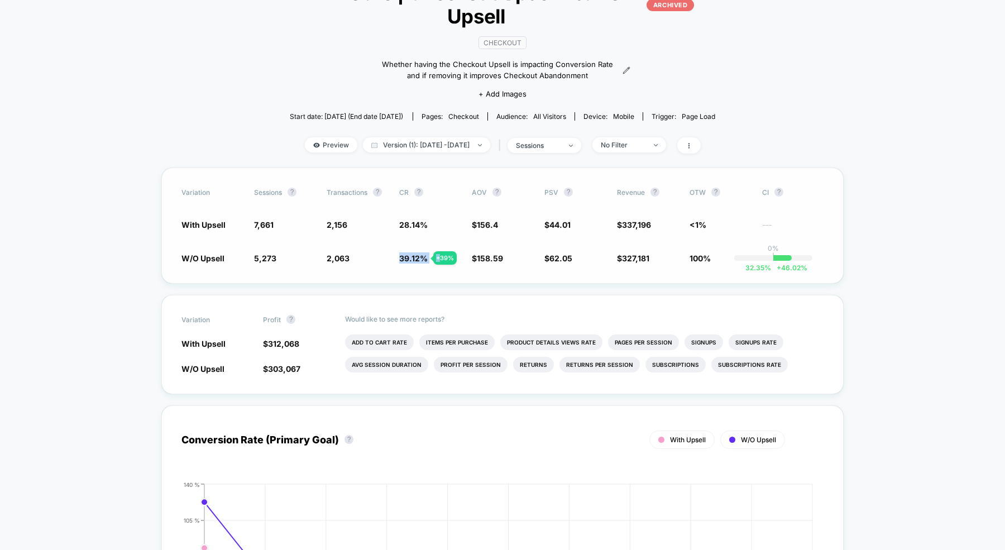
drag, startPoint x: 397, startPoint y: 257, endPoint x: 441, endPoint y: 257, distance: 44.6
click at [441, 257] on div "W/O Upsell 5,273 - 31.2 % 2,063 + 39 % 39.12 % + 39 % $ 158.59 + 1.4 % $ 62.05 …" at bounding box center [502, 257] width 642 height 11
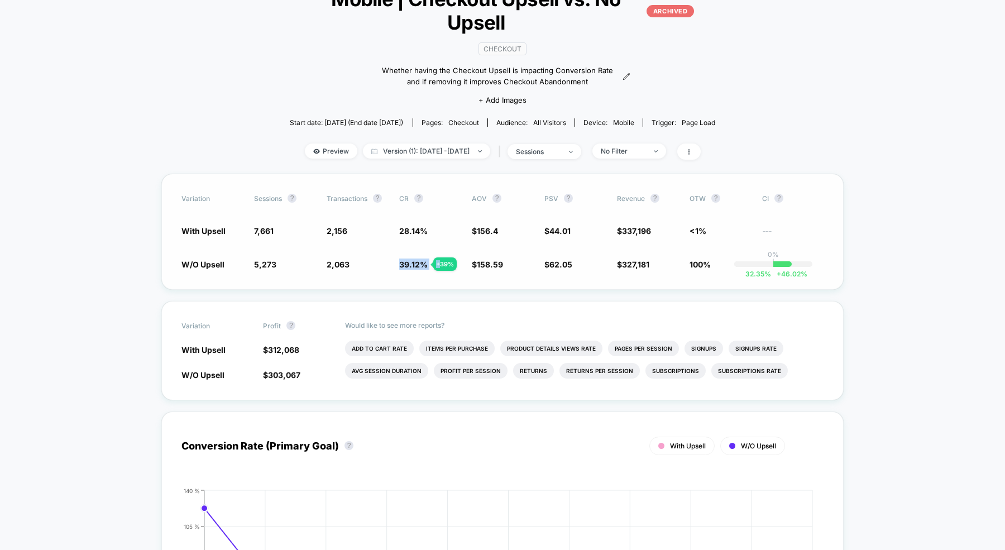
click at [400, 263] on span "39.12 %" at bounding box center [413, 264] width 28 height 9
drag, startPoint x: 397, startPoint y: 263, endPoint x: 445, endPoint y: 263, distance: 48.0
click at [445, 263] on div "W/O Upsell 5,273 - 31.2 % 2,063 + 39 % 39.12 % + 39 % $ 158.59 + 1.4 % $ 62.05 …" at bounding box center [502, 263] width 642 height 11
drag, startPoint x: 397, startPoint y: 228, endPoint x: 437, endPoint y: 228, distance: 40.2
click at [437, 228] on div "With Upsell 7,661 2,156 28.14 % $ 156.4 $ 44.01 $ 337,196 <1% ---" at bounding box center [502, 230] width 642 height 11
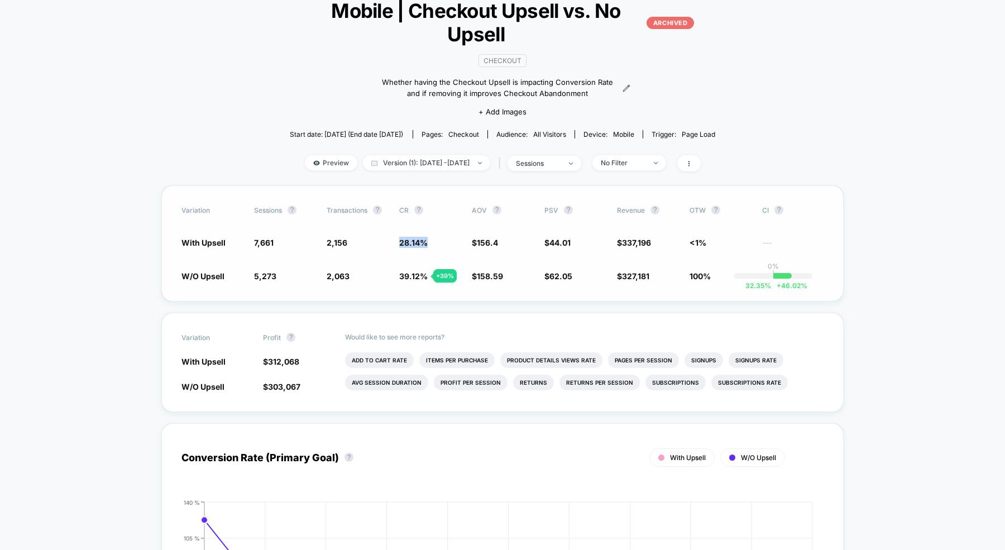
scroll to position [87, 0]
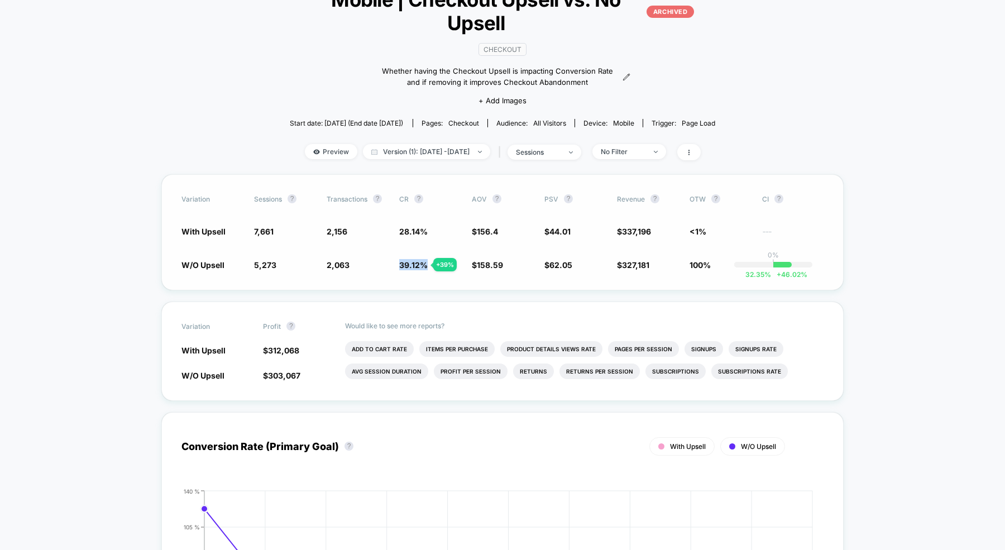
drag, startPoint x: 396, startPoint y: 262, endPoint x: 426, endPoint y: 262, distance: 30.1
click at [426, 262] on div "W/O Upsell 5,273 - 31.2 % 2,063 + 39 % 39.12 % + 39 % $ 158.59 + 1.4 % $ 62.05 …" at bounding box center [502, 264] width 642 height 11
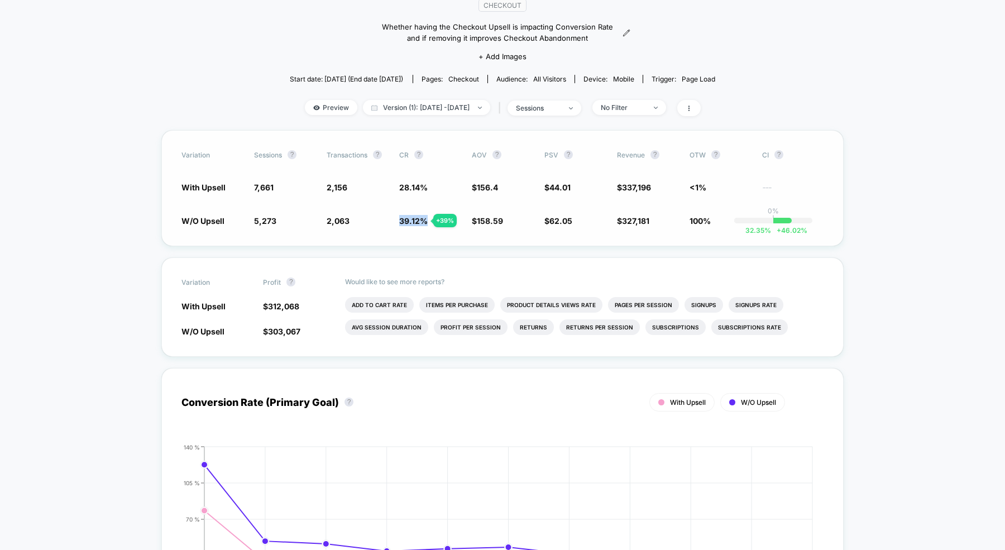
scroll to position [115, 0]
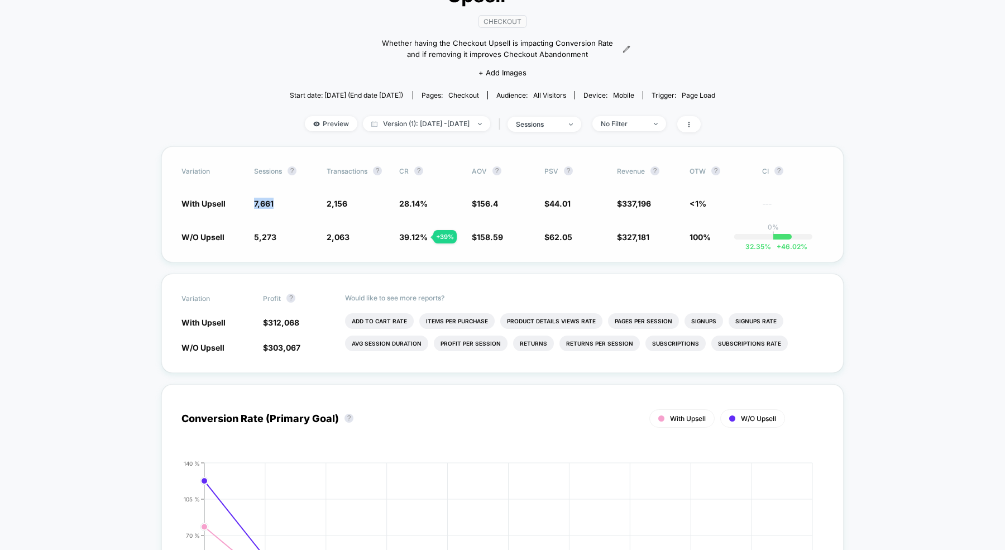
drag, startPoint x: 243, startPoint y: 200, endPoint x: 297, endPoint y: 200, distance: 54.1
click at [296, 200] on div "With Upsell 7,661 2,156 28.14 % $ 156.4 $ 44.01 $ 337,196 <1% ---" at bounding box center [502, 203] width 642 height 11
drag, startPoint x: 387, startPoint y: 202, endPoint x: 449, endPoint y: 202, distance: 62.5
click at [449, 202] on div "With Upsell 7,661 2,156 28.14 % $ 156.4 $ 44.01 $ 337,196 <1% ---" at bounding box center [502, 203] width 642 height 11
drag, startPoint x: 396, startPoint y: 234, endPoint x: 437, endPoint y: 234, distance: 41.3
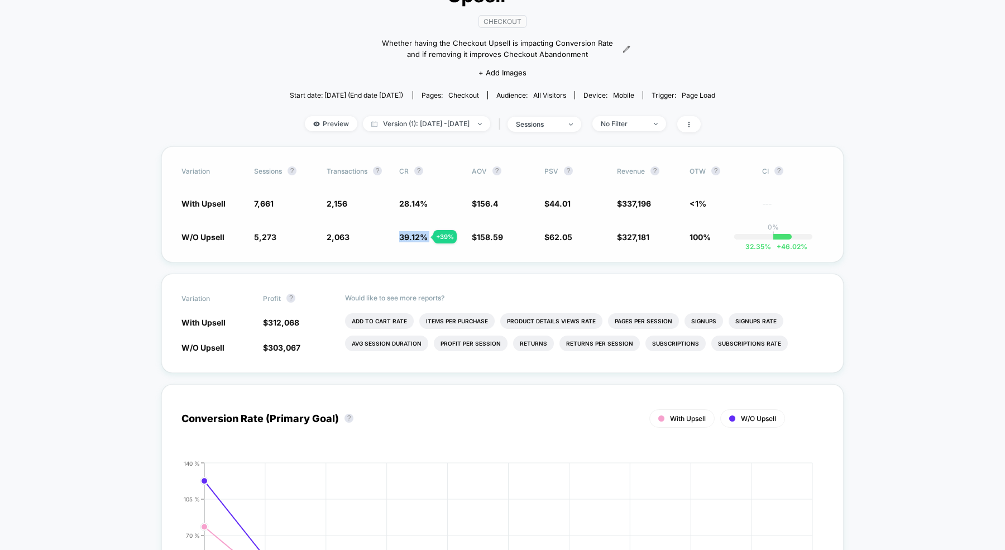
click at [436, 234] on div "W/O Upsell 5,273 - 31.2 % 2,063 + 39 % 39.12 % + 39 % $ 158.59 + 1.4 % $ 62.05 …" at bounding box center [502, 236] width 642 height 11
drag, startPoint x: 243, startPoint y: 233, endPoint x: 281, endPoint y: 233, distance: 37.9
click at [276, 233] on div "W/O Upsell 5,273 - 31.2 % 2,063 + 39 % 39.12 % + 39 % $ 158.59 + 1.4 % $ 62.05 …" at bounding box center [502, 236] width 642 height 11
drag, startPoint x: 390, startPoint y: 238, endPoint x: 437, endPoint y: 238, distance: 46.9
click at [435, 238] on div "W/O Upsell 5,273 - 31.2 % 2,063 + 39 % 39.12 % + 39 % $ 158.59 + 1.4 % $ 62.05 …" at bounding box center [502, 236] width 642 height 11
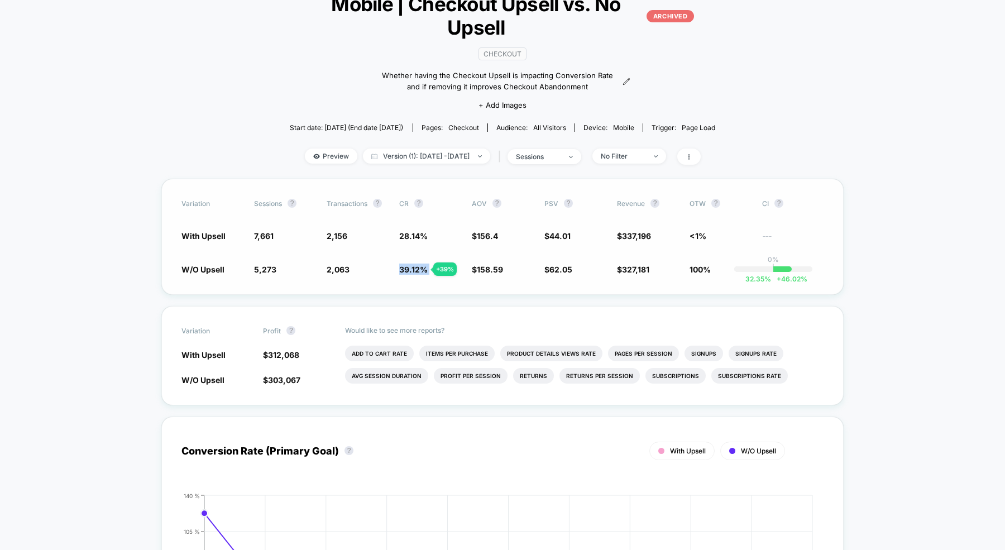
scroll to position [81, 0]
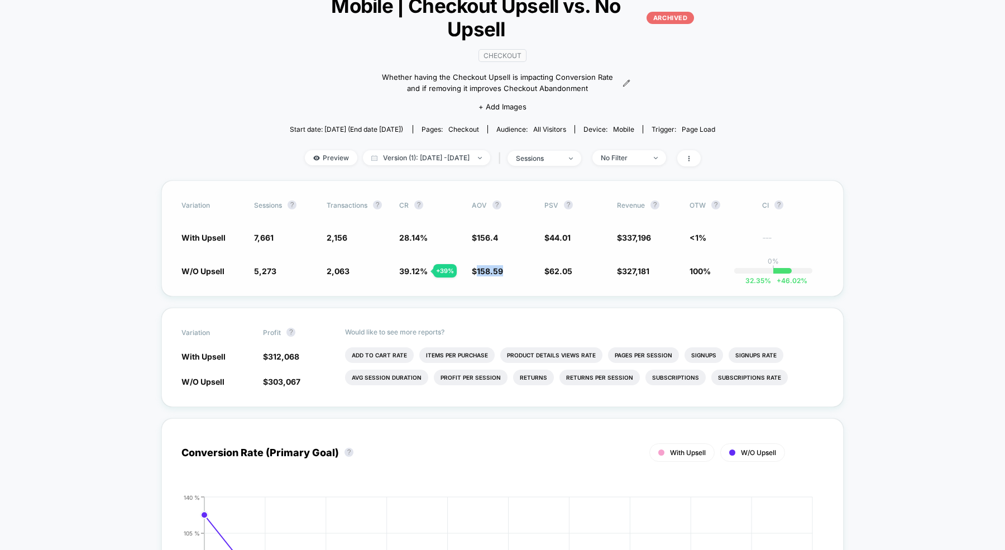
drag, startPoint x: 475, startPoint y: 272, endPoint x: 525, endPoint y: 272, distance: 50.2
click at [523, 272] on span "$ 158.59 + 1.4 %" at bounding box center [502, 270] width 61 height 11
drag, startPoint x: 455, startPoint y: 232, endPoint x: 539, endPoint y: 232, distance: 83.7
click at [539, 232] on div "With Upsell 7,661 2,156 28.14 % $ 156.4 $ 44.01 $ 337,196 <1% ---" at bounding box center [502, 237] width 642 height 11
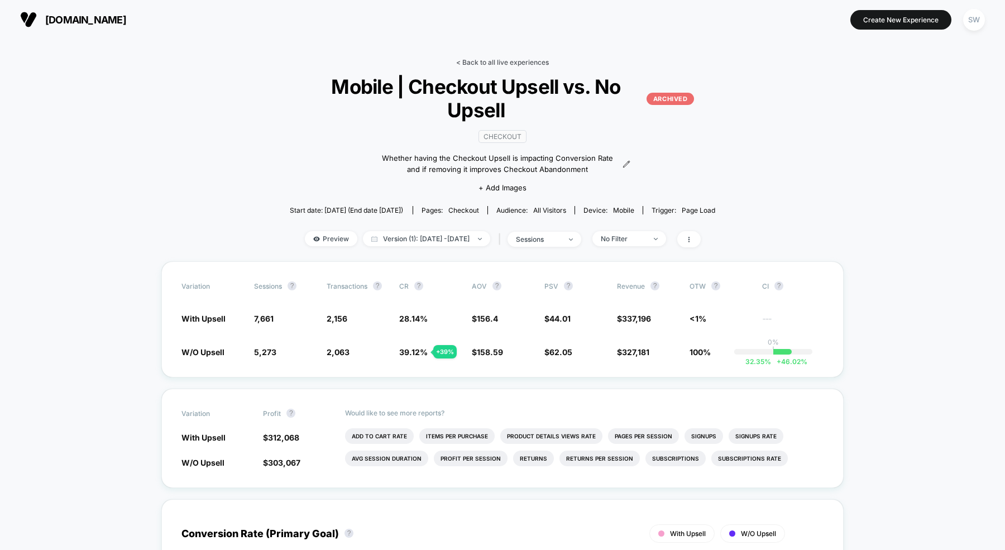
click at [502, 61] on link "< Back to all live experiences" at bounding box center [502, 62] width 93 height 8
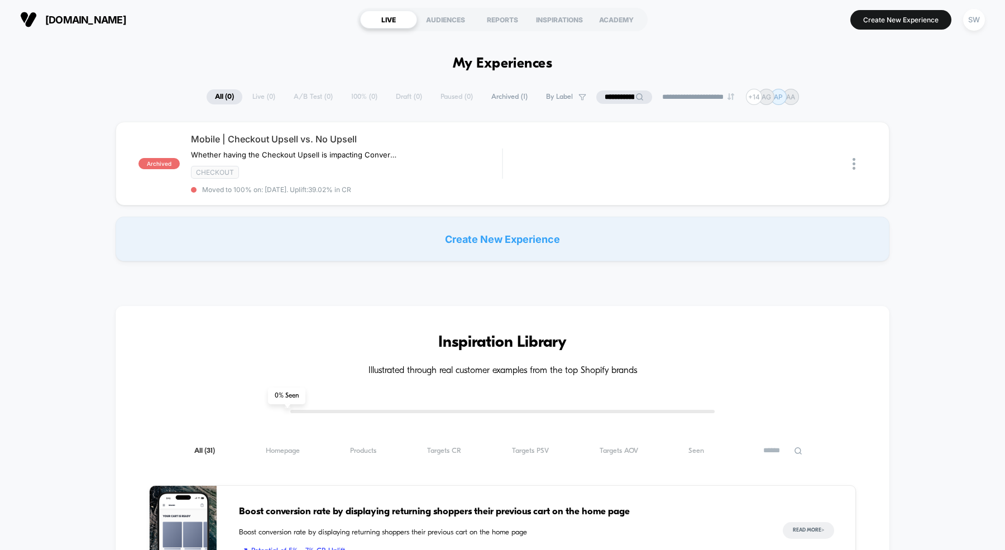
click at [635, 93] on icon at bounding box center [639, 97] width 8 height 8
click at [616, 100] on input "**********" at bounding box center [624, 97] width 112 height 14
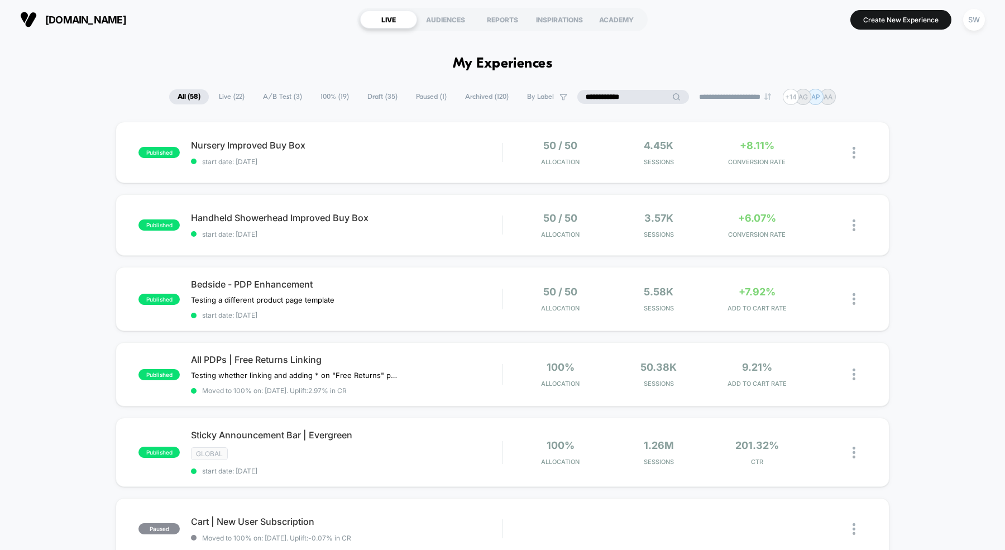
type input "**********"
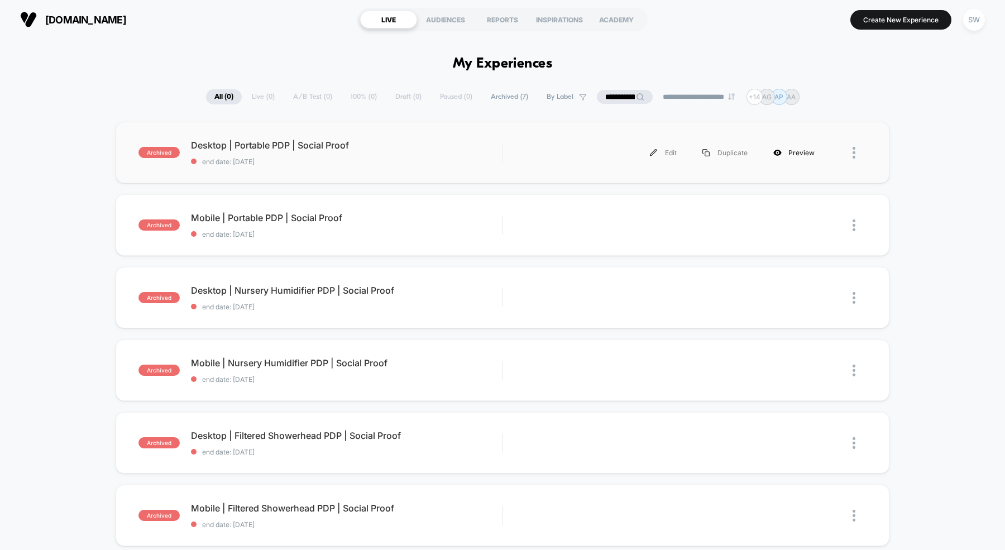
click at [810, 153] on div "Preview" at bounding box center [793, 152] width 67 height 25
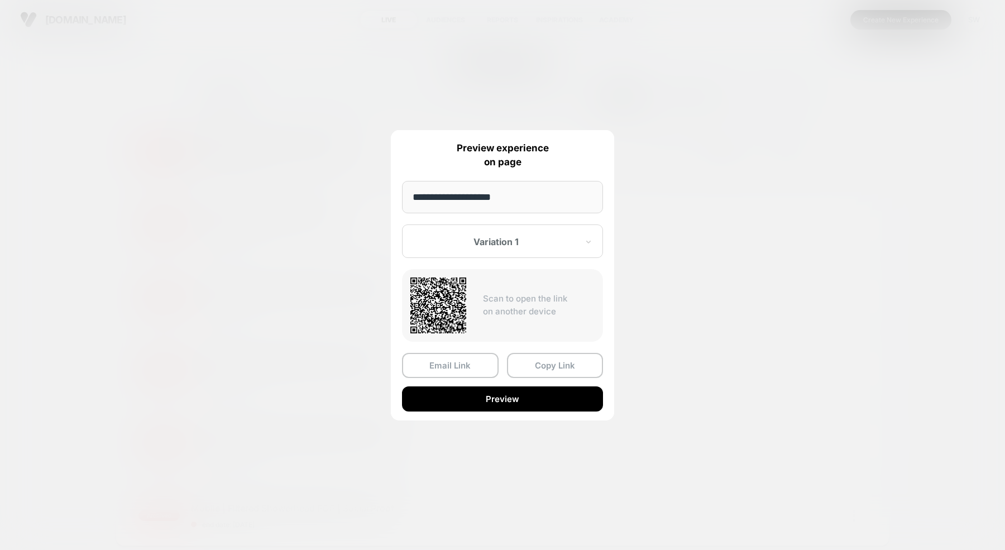
click at [325, 314] on div at bounding box center [502, 275] width 1005 height 550
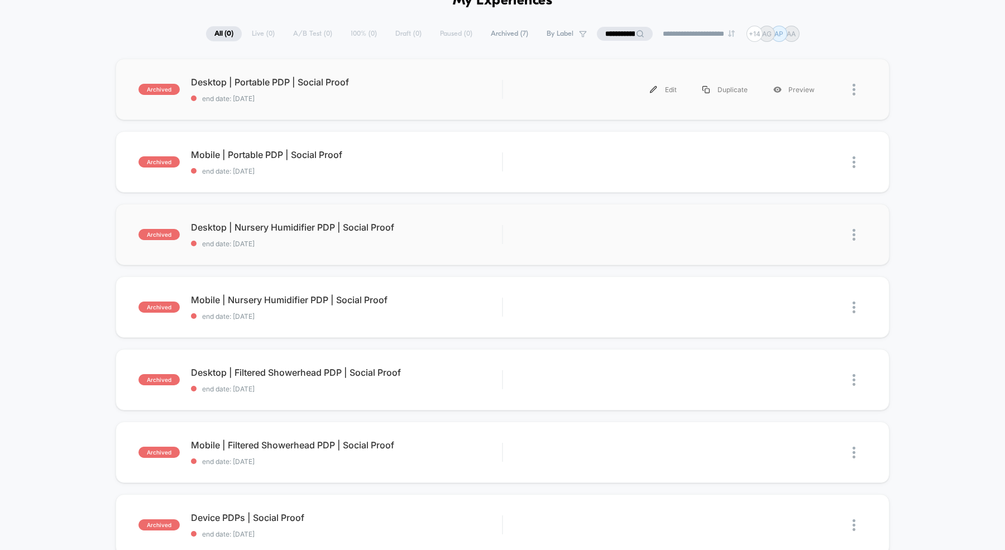
scroll to position [32, 0]
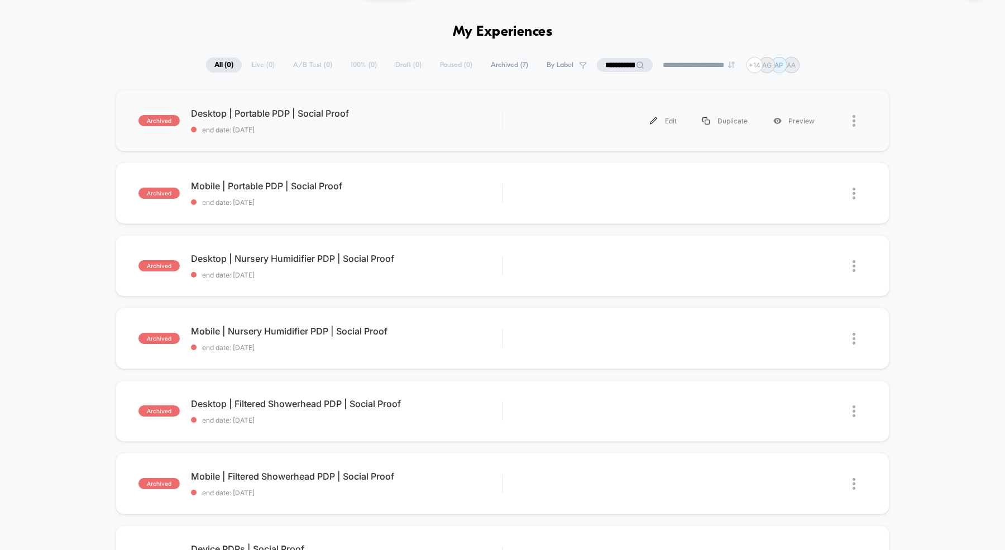
click at [858, 122] on div at bounding box center [859, 120] width 14 height 25
click at [676, 158] on div "archived Desktop | Portable PDP | Social Proof end date: [DATE] Edit Duplicate …" at bounding box center [502, 366] width 1005 height 552
click at [658, 116] on div "Edit" at bounding box center [663, 120] width 52 height 25
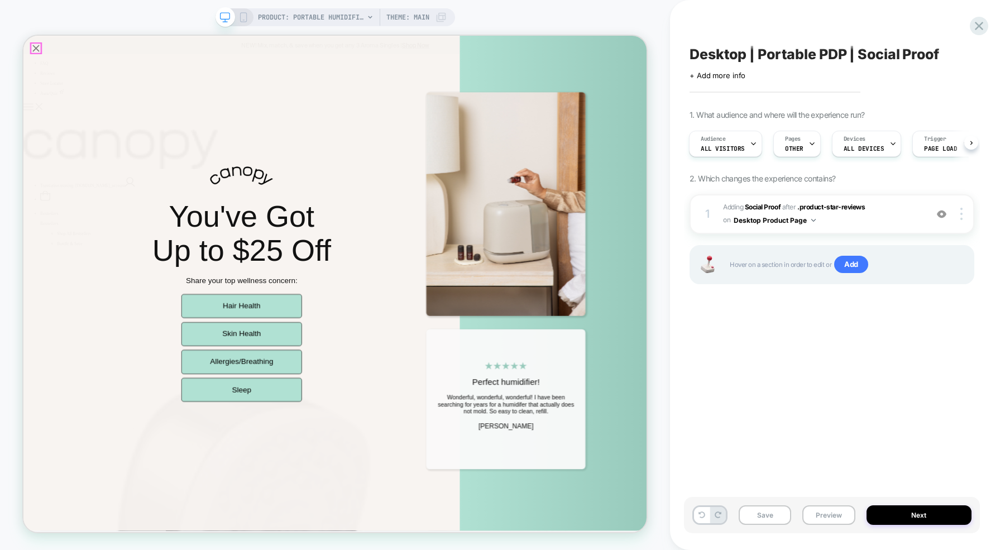
click at [44, 59] on icon "Close popup" at bounding box center [40, 53] width 16 height 16
click at [44, 66] on div "FAQ Reviews Store Locator Aura Quiz Translation missing: [DOMAIN_NAME]_account" at bounding box center [438, 163] width 831 height 195
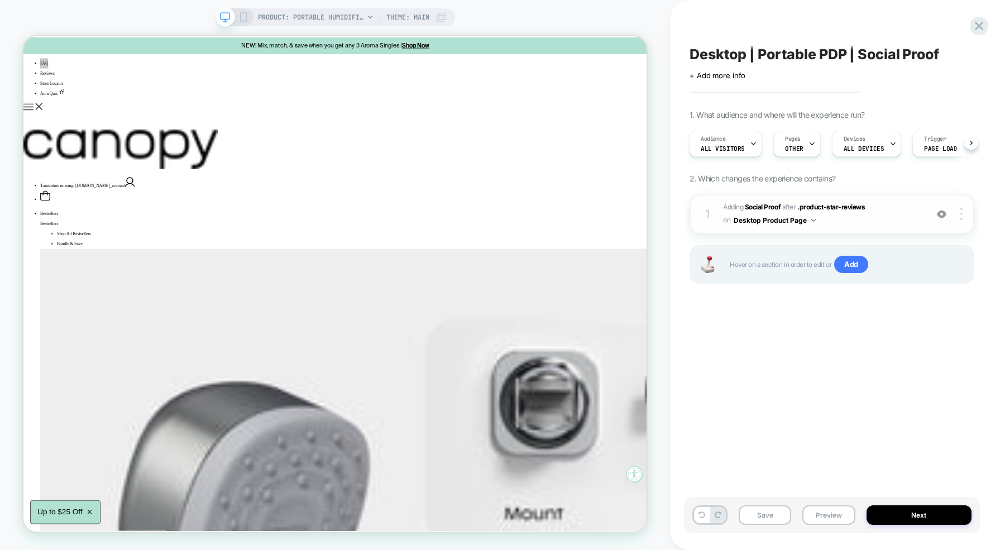
click at [853, 219] on span "#_loomi_addon_1715195615725_dup1715195983_dup1715196426 Adding Social Proof AFT…" at bounding box center [822, 214] width 198 height 26
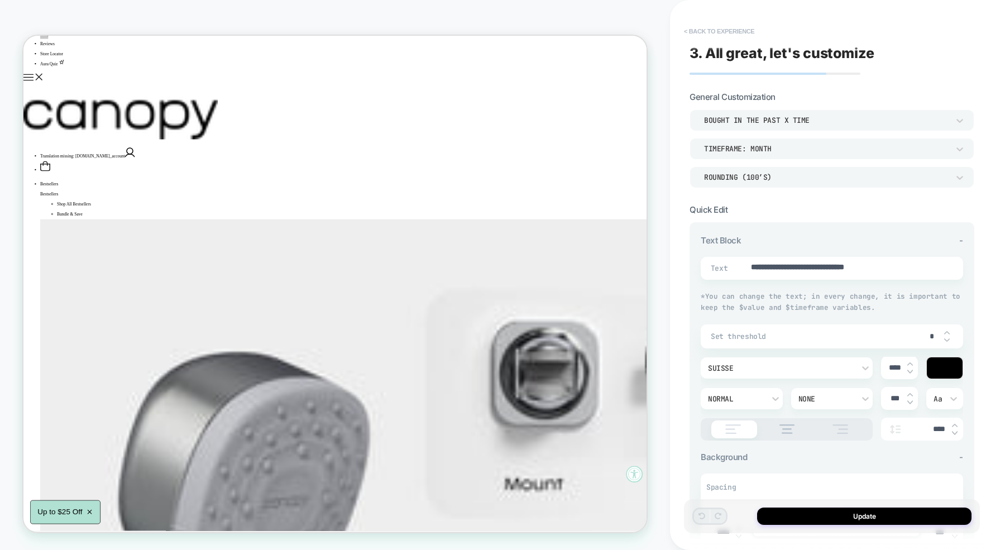
click at [700, 33] on button "< Back to experience" at bounding box center [718, 31] width 81 height 18
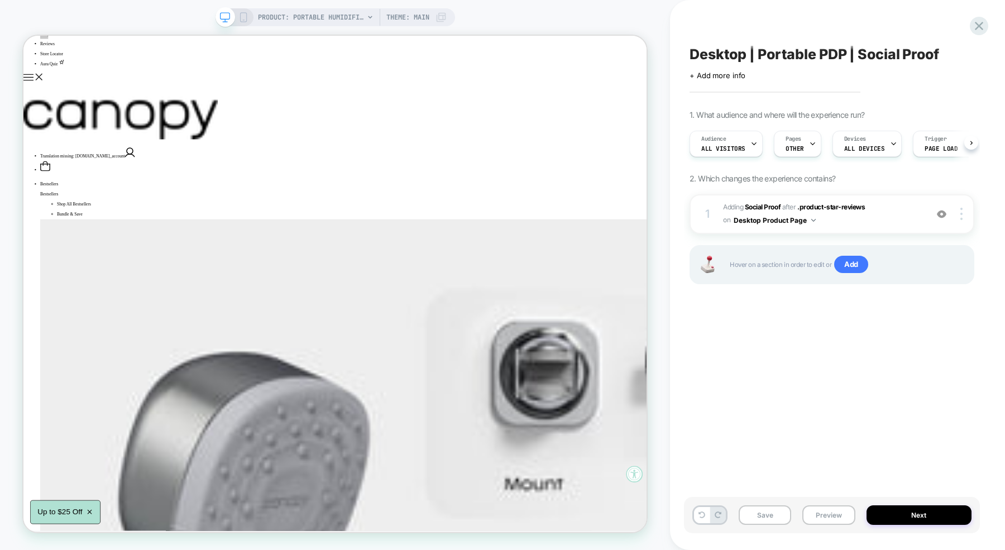
scroll to position [0, 1]
click at [733, 142] on div "Audience All Visitors" at bounding box center [722, 143] width 66 height 25
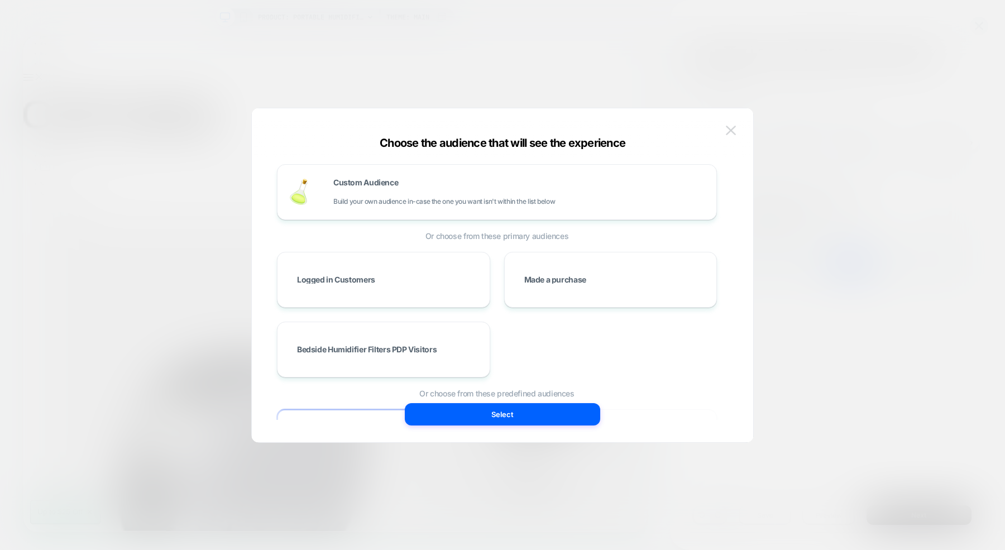
click at [728, 126] on img at bounding box center [730, 130] width 10 height 9
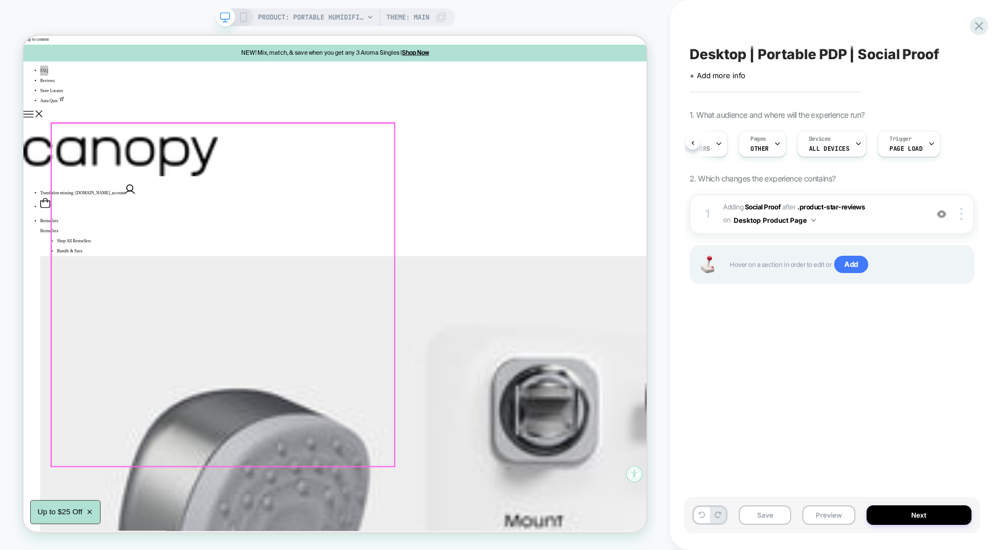
scroll to position [1, 0]
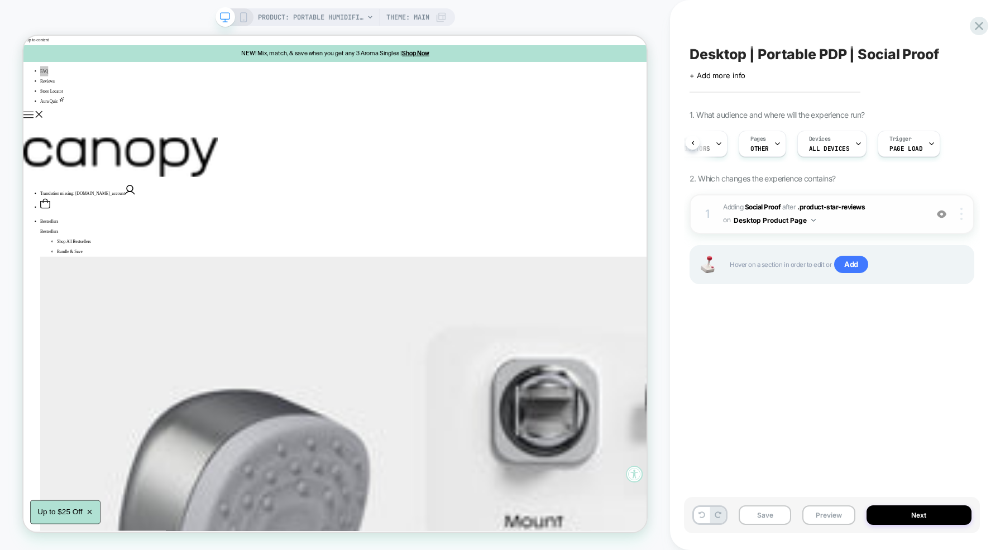
click at [961, 215] on img at bounding box center [961, 214] width 2 height 12
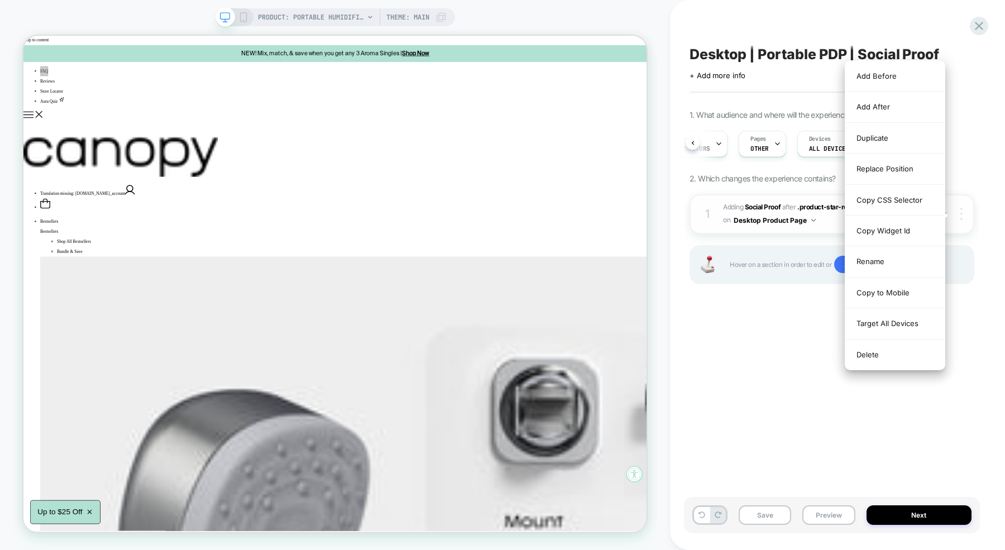
click at [962, 214] on img at bounding box center [961, 214] width 2 height 12
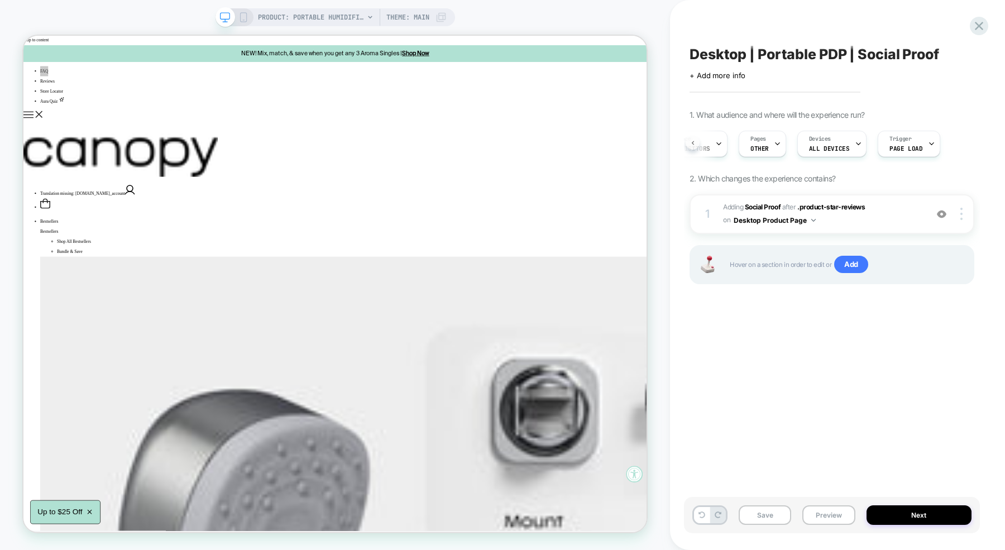
scroll to position [0, 3]
click at [862, 217] on span "#_loomi_addon_1715195615725_dup1715195983_dup1715196426 Adding Social Proof AFT…" at bounding box center [822, 214] width 198 height 26
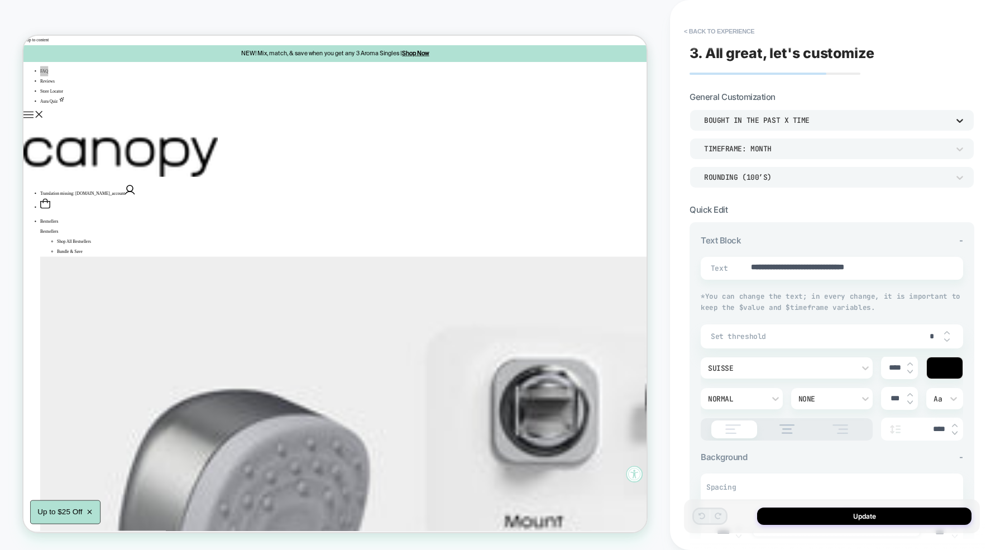
click at [963, 120] on icon at bounding box center [959, 120] width 11 height 11
click at [857, 97] on div at bounding box center [502, 275] width 1005 height 550
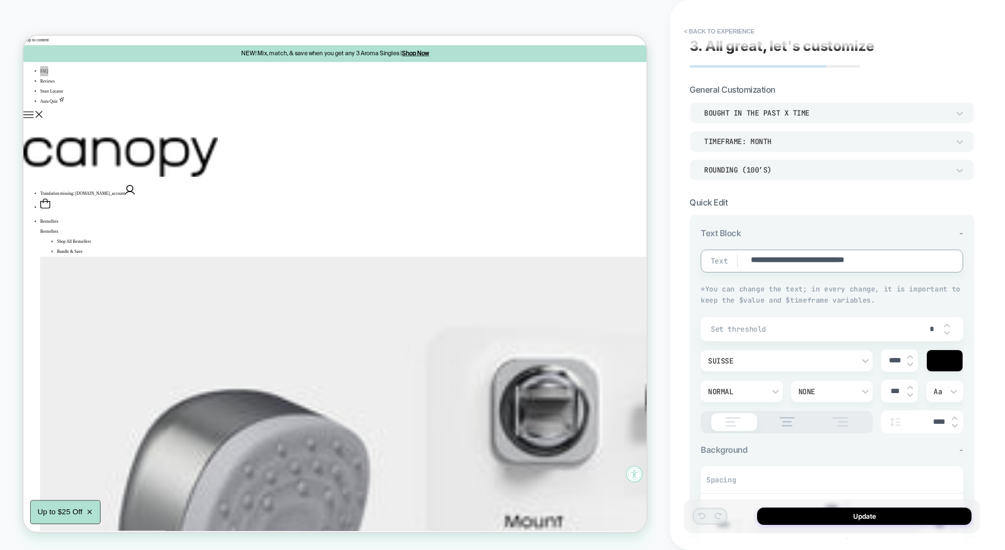
drag, startPoint x: 853, startPoint y: 260, endPoint x: 910, endPoint y: 261, distance: 56.9
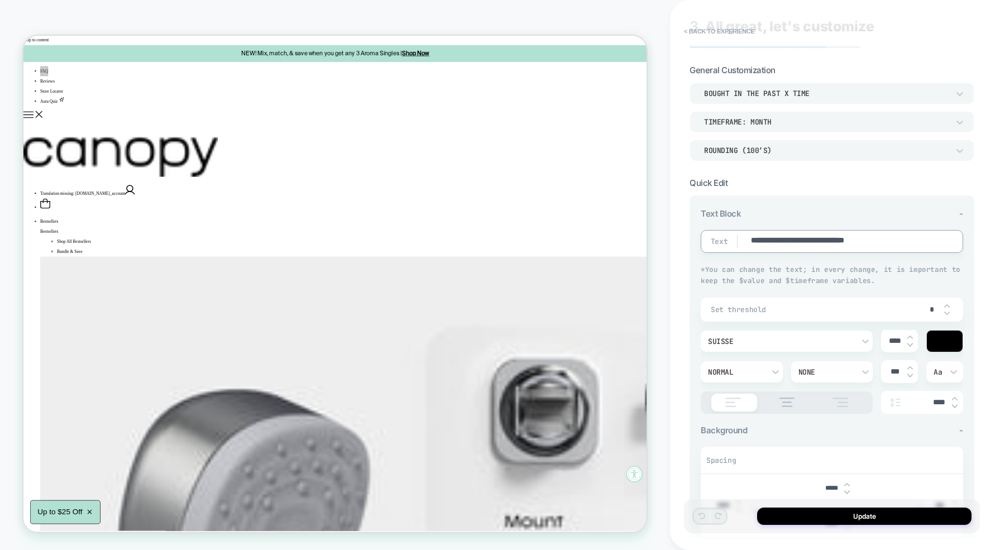
scroll to position [0, 0]
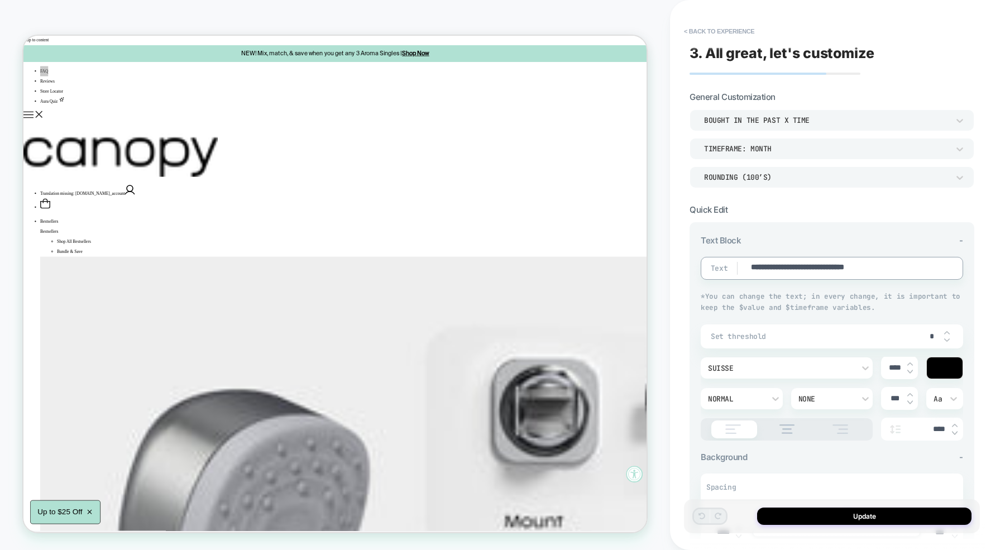
click at [847, 176] on div "Rounding (100’s)" at bounding box center [826, 176] width 244 height 9
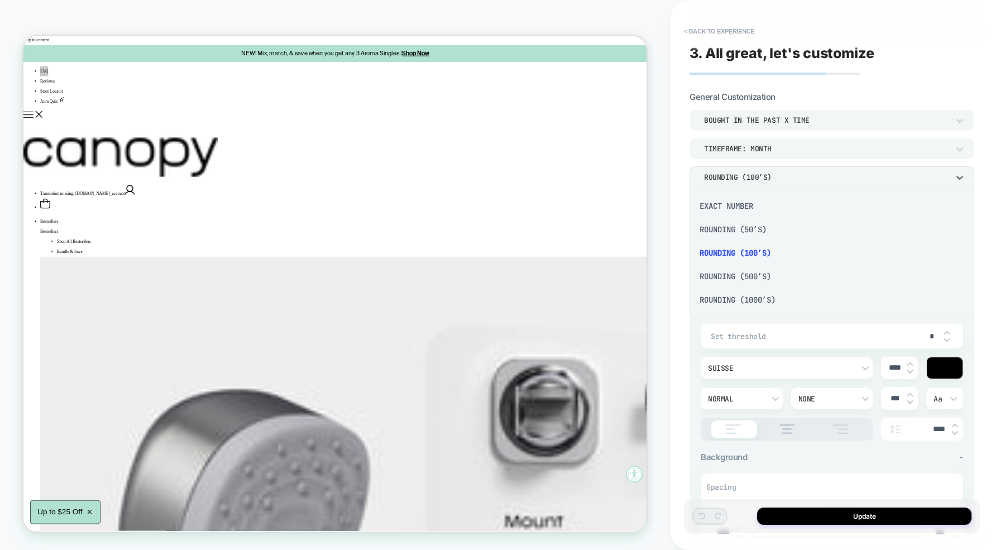
click at [832, 152] on div at bounding box center [502, 275] width 1005 height 550
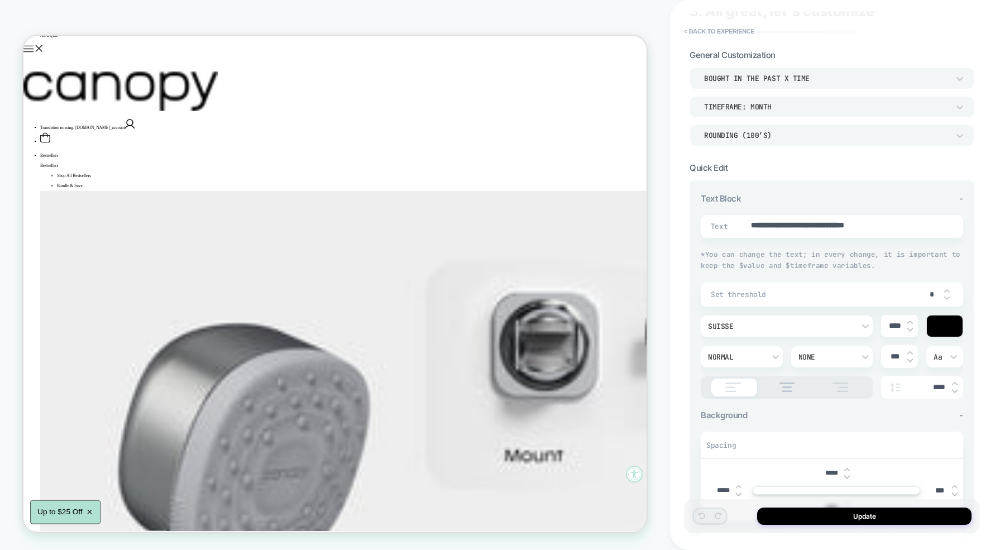
scroll to position [209, 0]
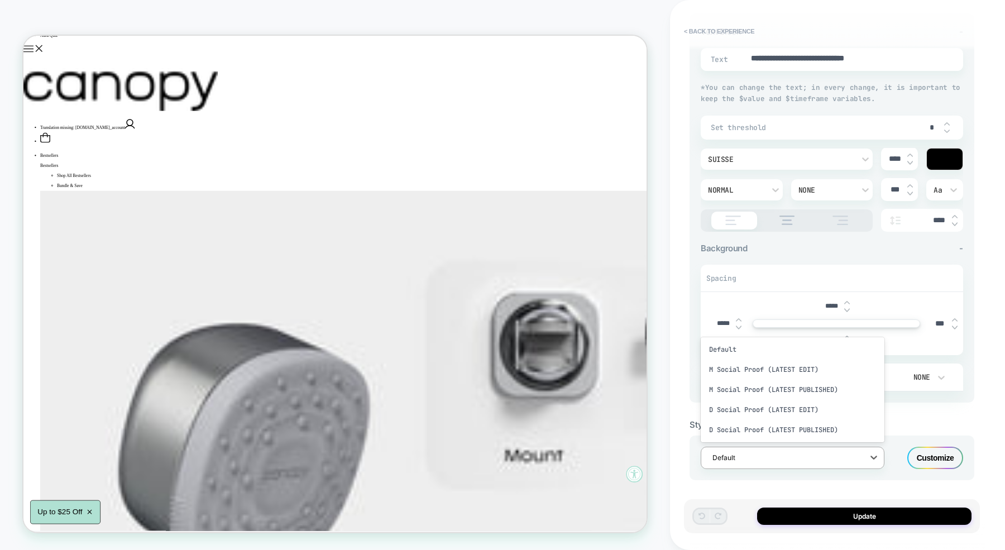
click at [768, 454] on div at bounding box center [785, 457] width 146 height 11
click at [765, 390] on div "M Social Proof (LATEST PUBLISHED)" at bounding box center [792, 389] width 184 height 20
click at [776, 452] on div at bounding box center [785, 457] width 146 height 11
click at [751, 342] on div "Default" at bounding box center [792, 349] width 184 height 20
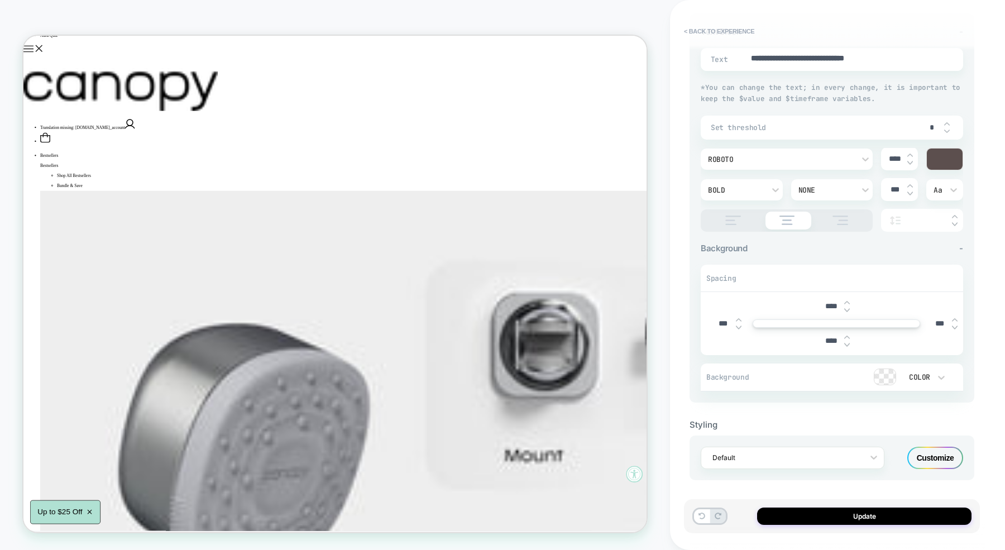
scroll to position [0, 0]
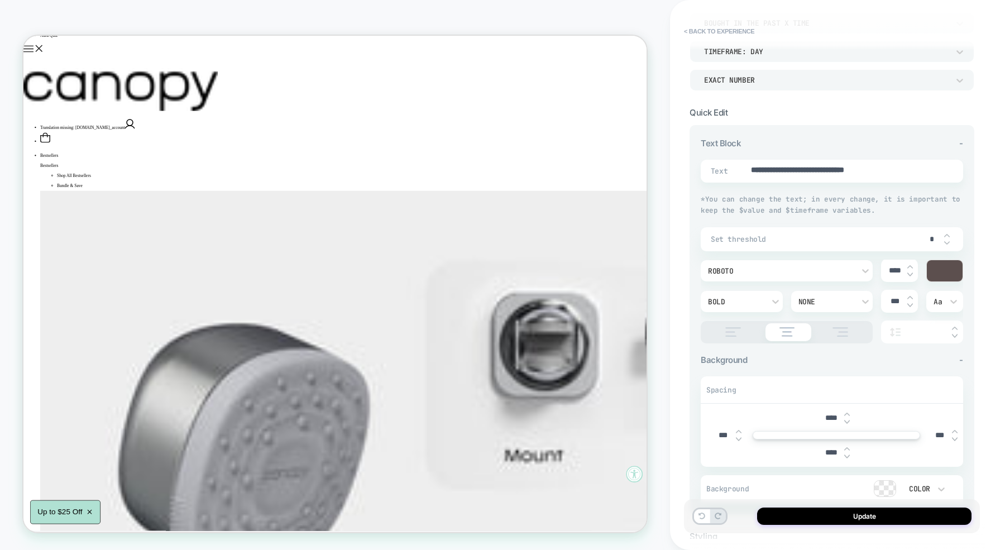
type textarea "*"
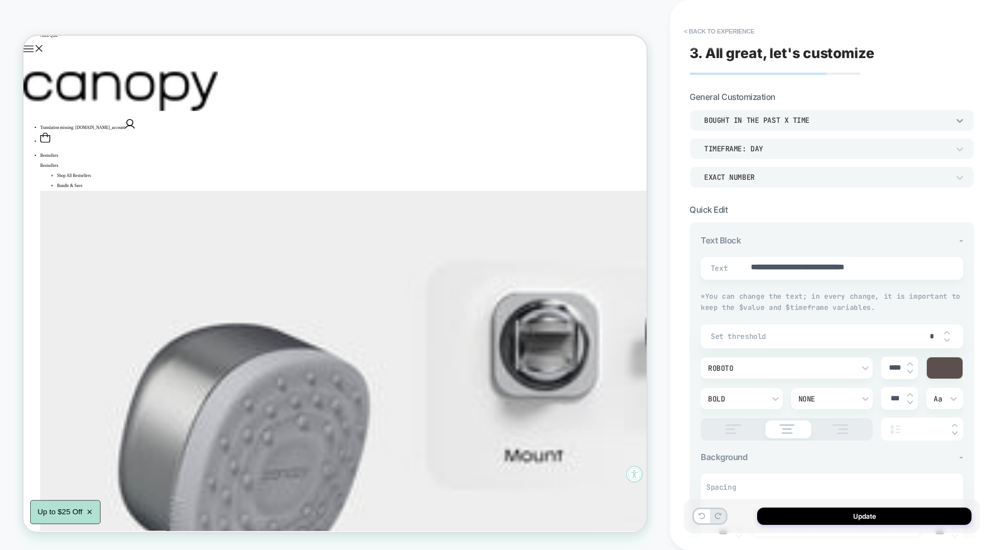
click at [960, 119] on icon at bounding box center [959, 121] width 7 height 4
click at [960, 119] on div at bounding box center [502, 275] width 1005 height 550
click at [709, 31] on button "< Back to experience" at bounding box center [718, 31] width 81 height 18
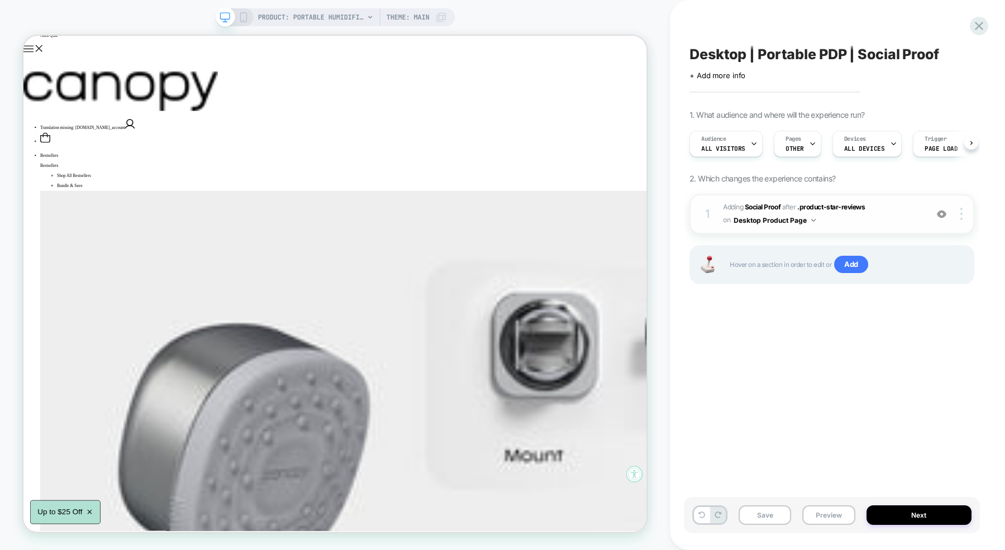
scroll to position [0, 1]
click at [945, 214] on img at bounding box center [940, 213] width 9 height 9
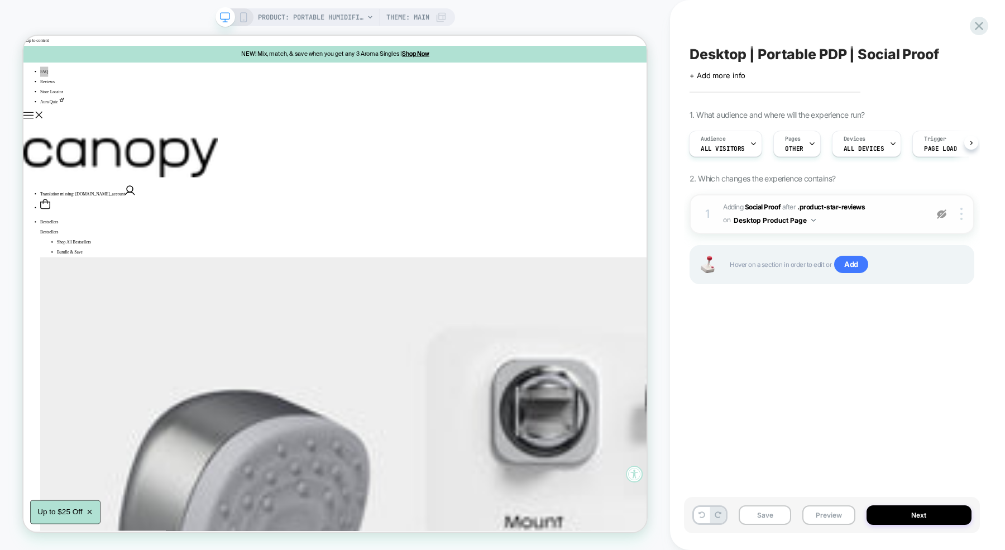
click at [940, 213] on img at bounding box center [940, 213] width 9 height 9
click at [943, 215] on img at bounding box center [940, 213] width 9 height 9
click at [963, 217] on div at bounding box center [962, 214] width 21 height 12
click at [940, 213] on img at bounding box center [940, 213] width 9 height 9
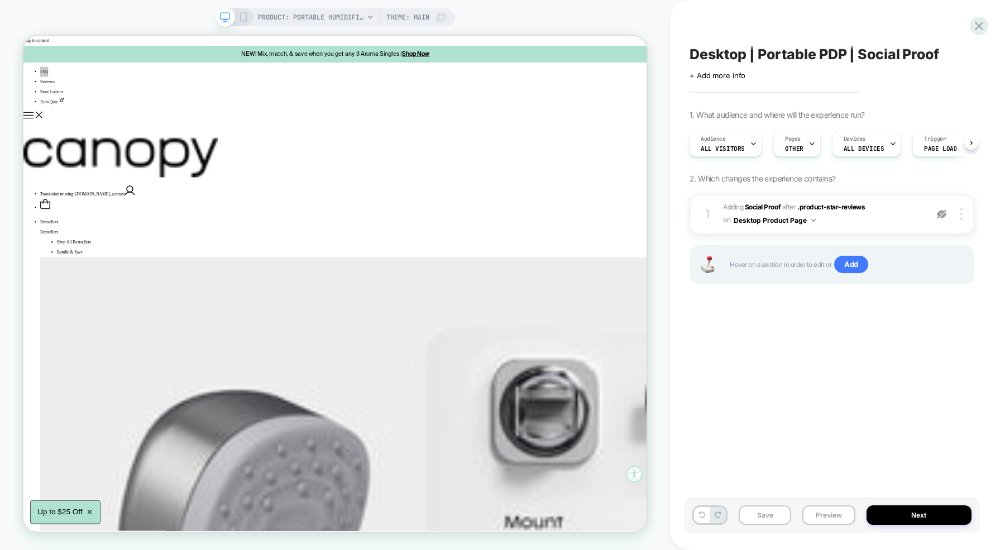
click at [943, 215] on img at bounding box center [940, 213] width 9 height 9
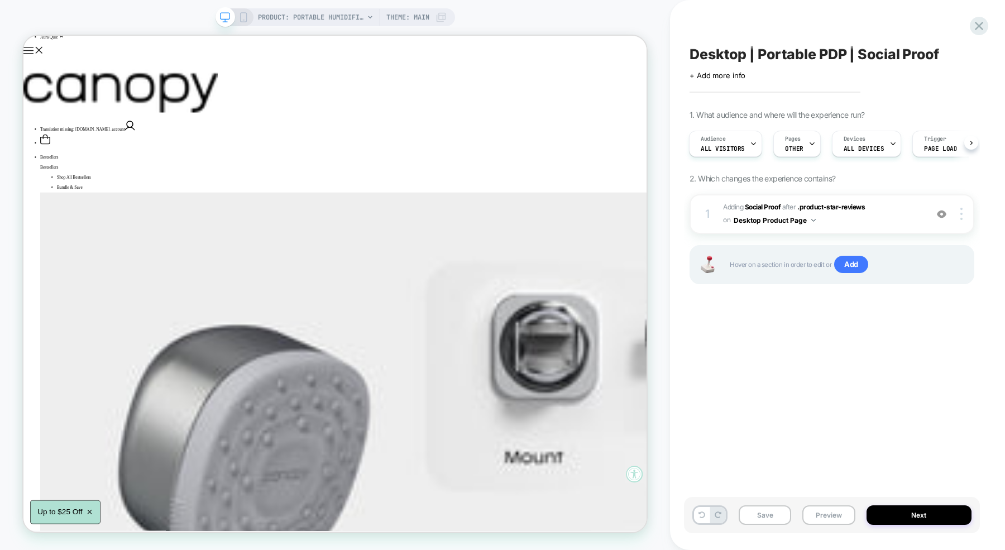
scroll to position [0, 0]
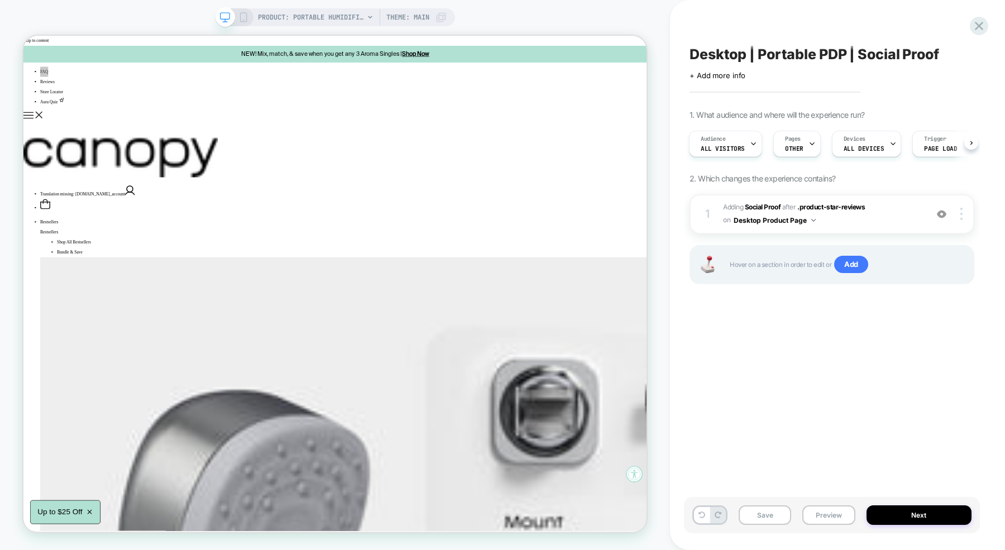
click at [943, 217] on img at bounding box center [940, 213] width 9 height 9
click at [832, 518] on button "Preview" at bounding box center [828, 515] width 52 height 20
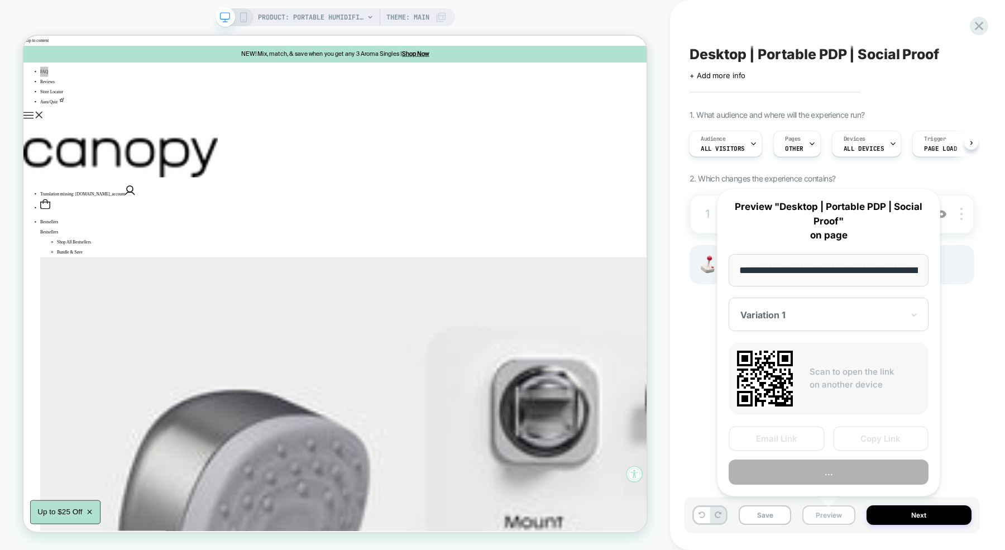
scroll to position [0, 130]
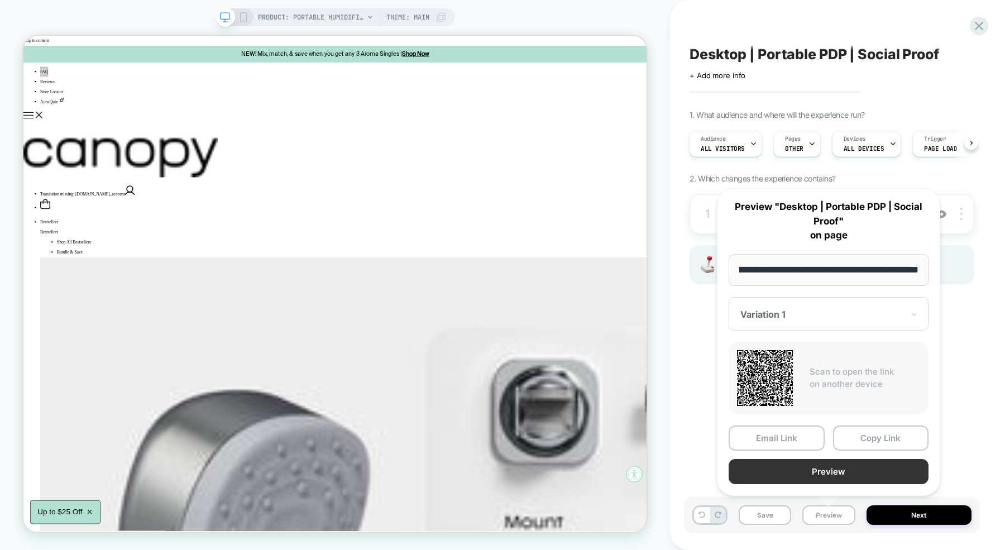
click at [776, 471] on button "Preview" at bounding box center [828, 471] width 200 height 25
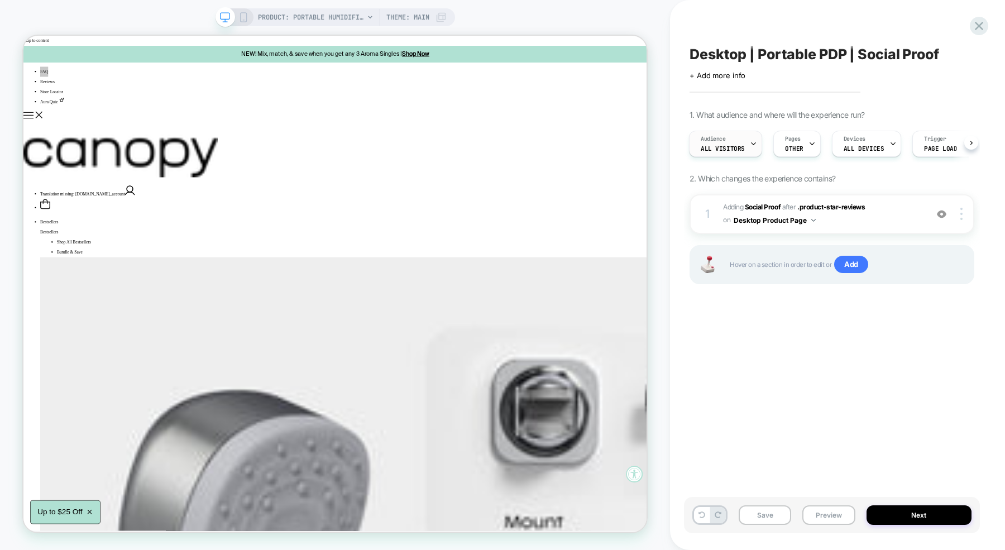
click at [736, 147] on span "All Visitors" at bounding box center [722, 149] width 44 height 8
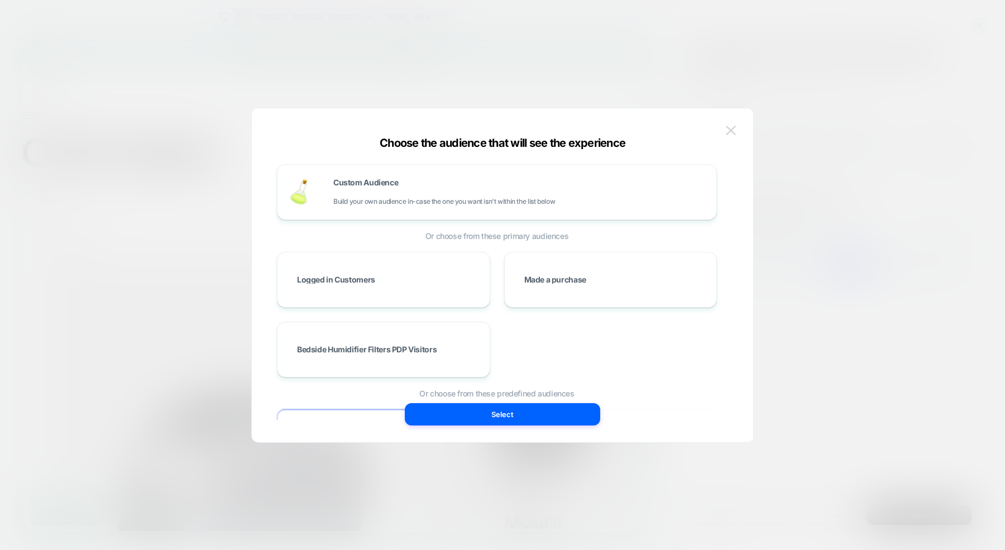
click at [734, 129] on img at bounding box center [730, 130] width 10 height 9
